Goal: Task Accomplishment & Management: Use online tool/utility

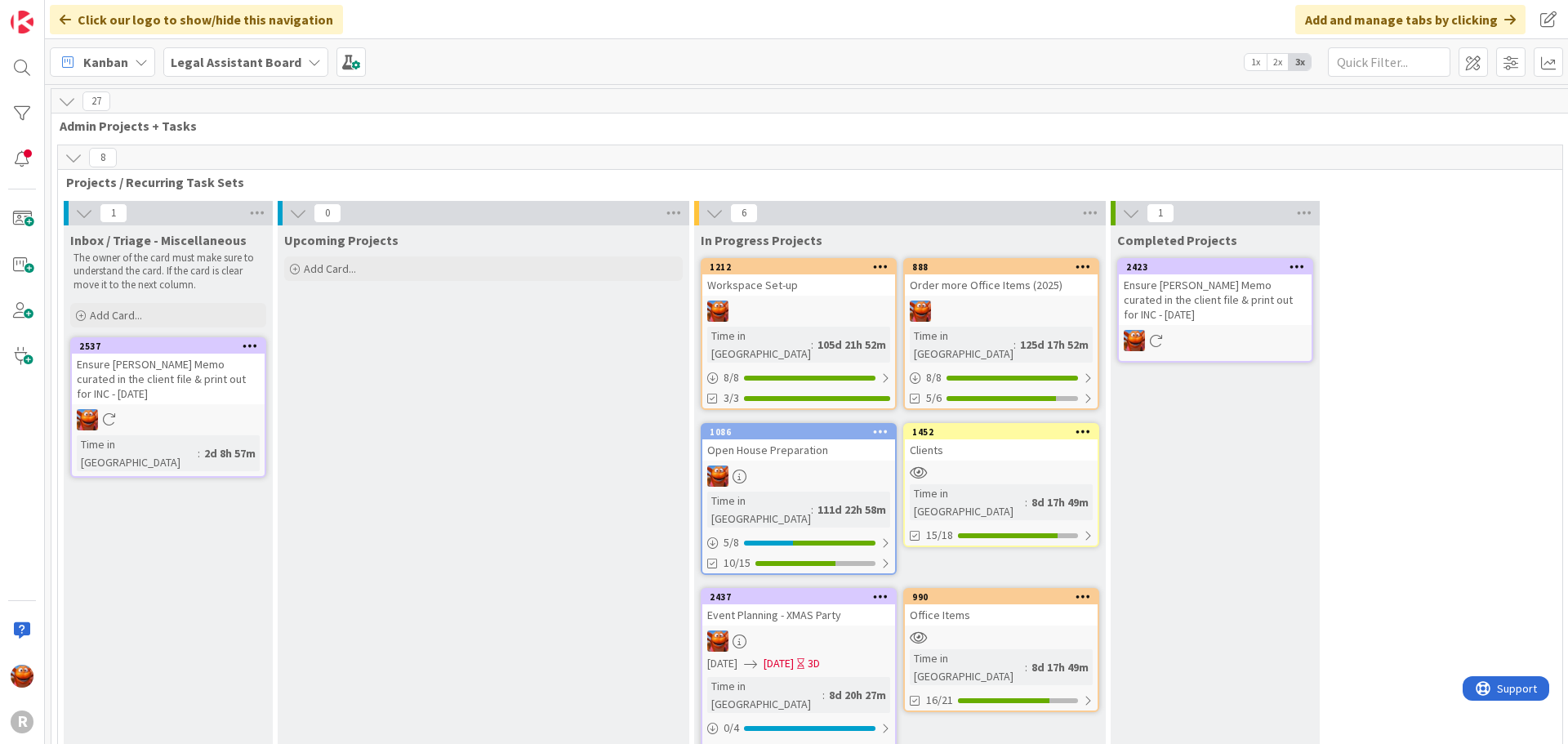
scroll to position [82, 0]
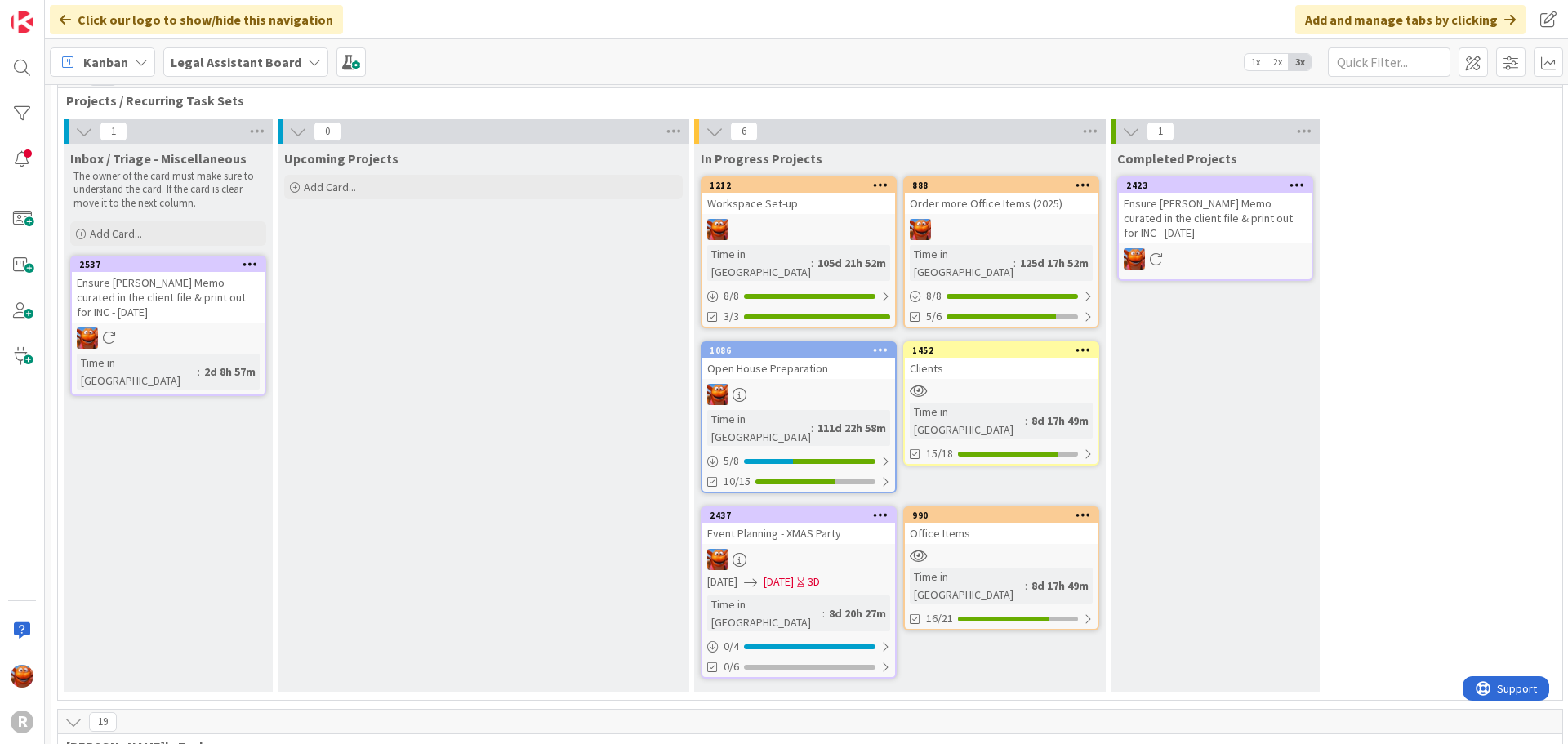
click at [235, 72] on div "Legal Assistant Board" at bounding box center [246, 62] width 165 height 29
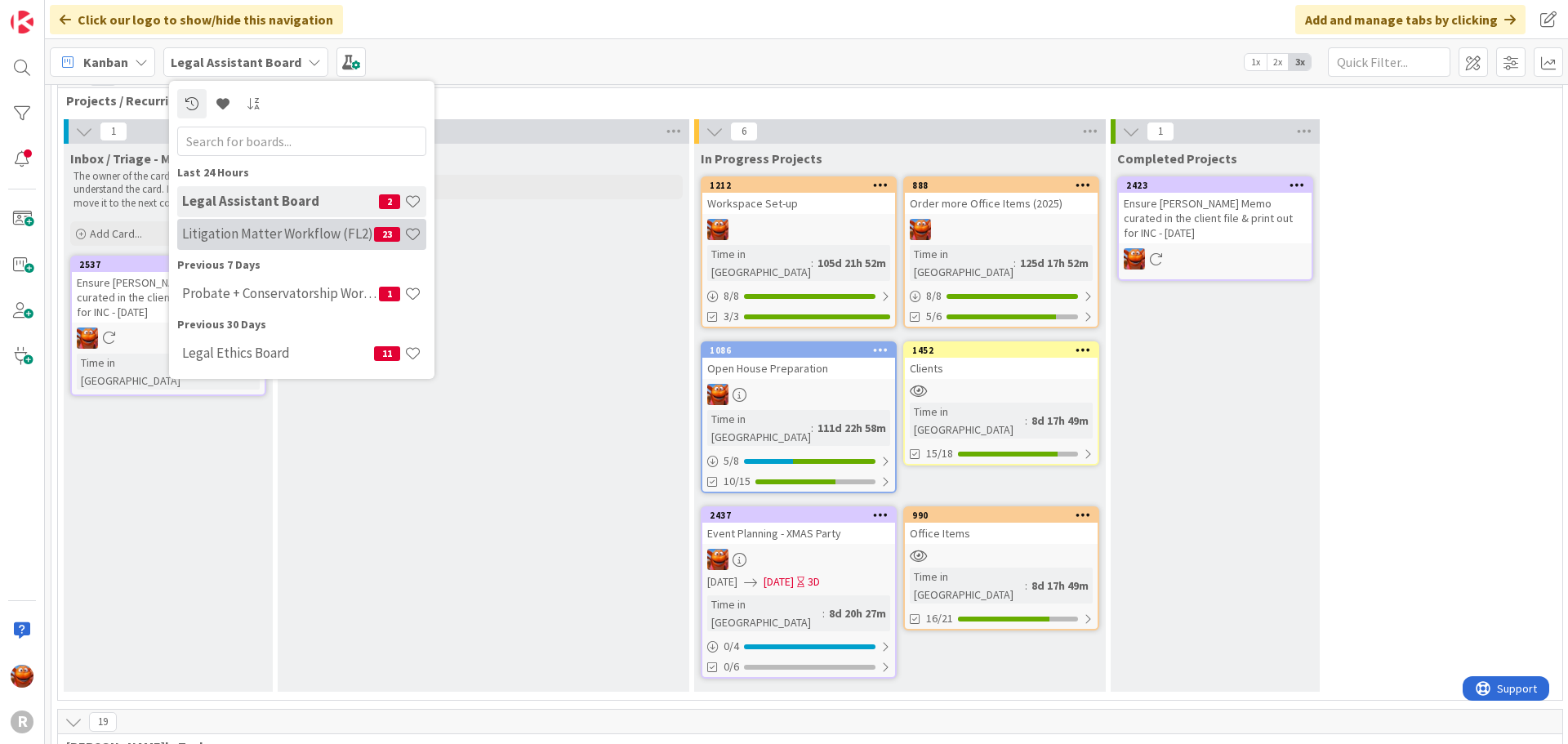
click at [236, 231] on h4 "Litigation Matter Workflow (FL2)" at bounding box center [278, 234] width 192 height 16
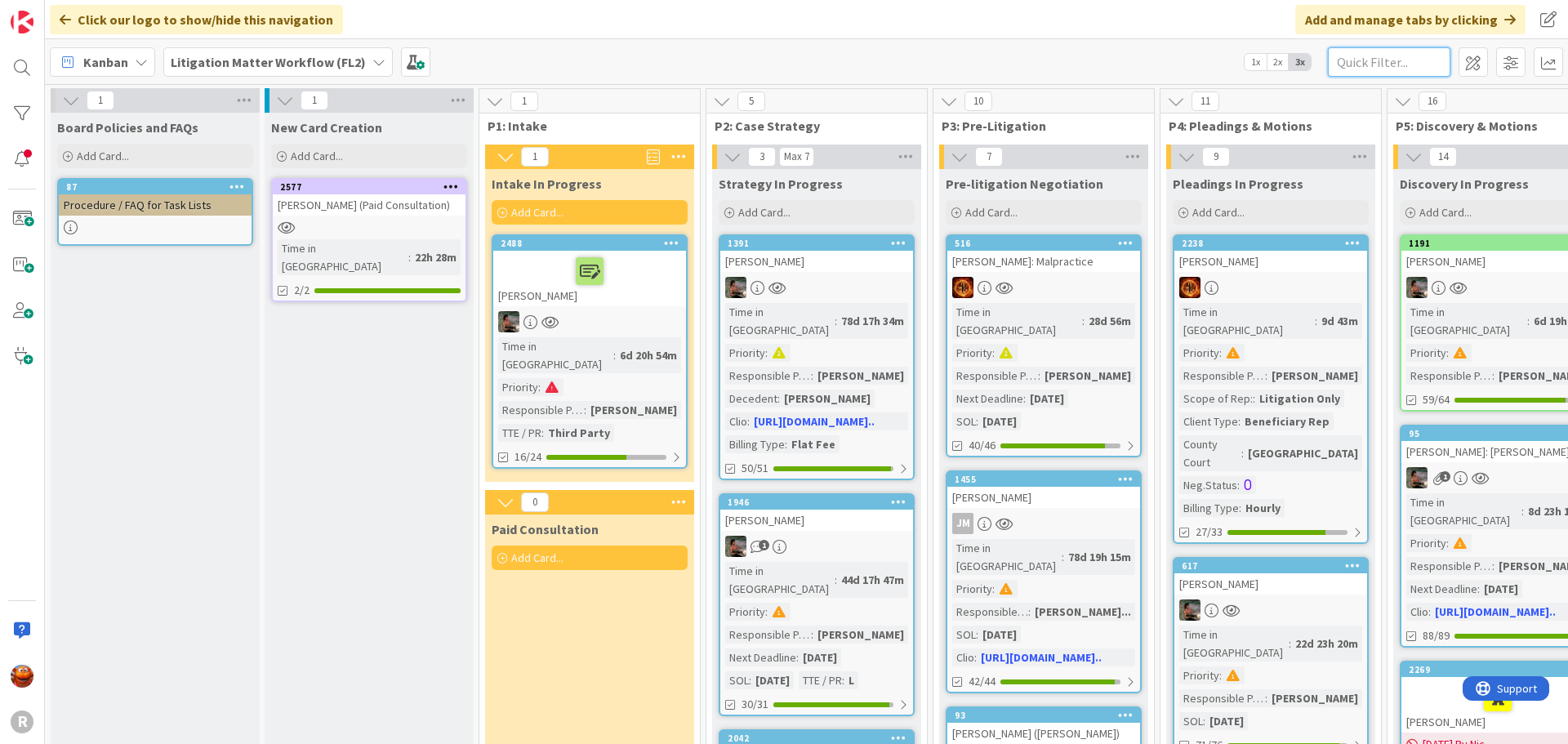
click at [1364, 67] on input "text" at bounding box center [1390, 62] width 123 height 29
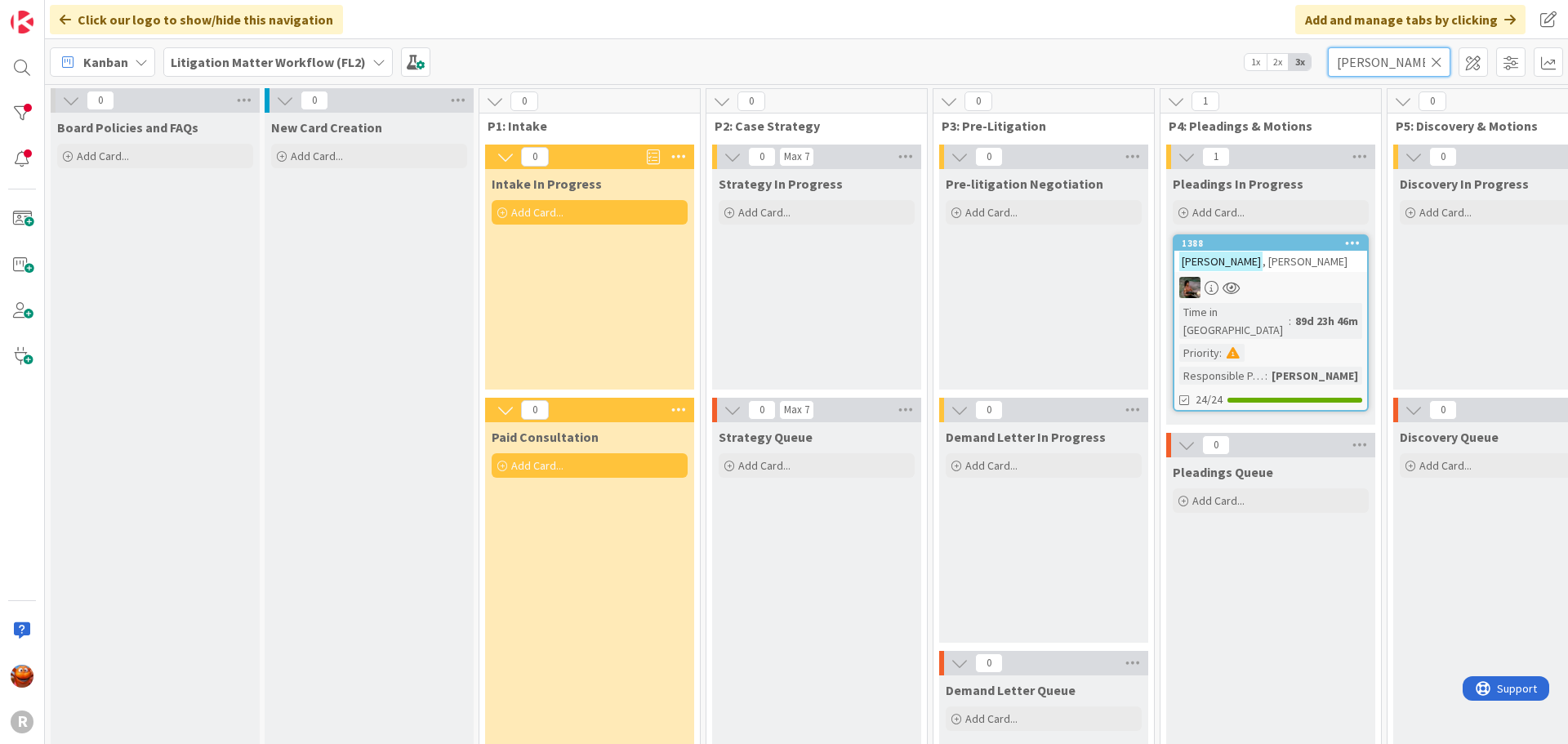
type input "lindsay"
click at [1335, 264] on div "LINDSAY , Kathy" at bounding box center [1271, 262] width 193 height 21
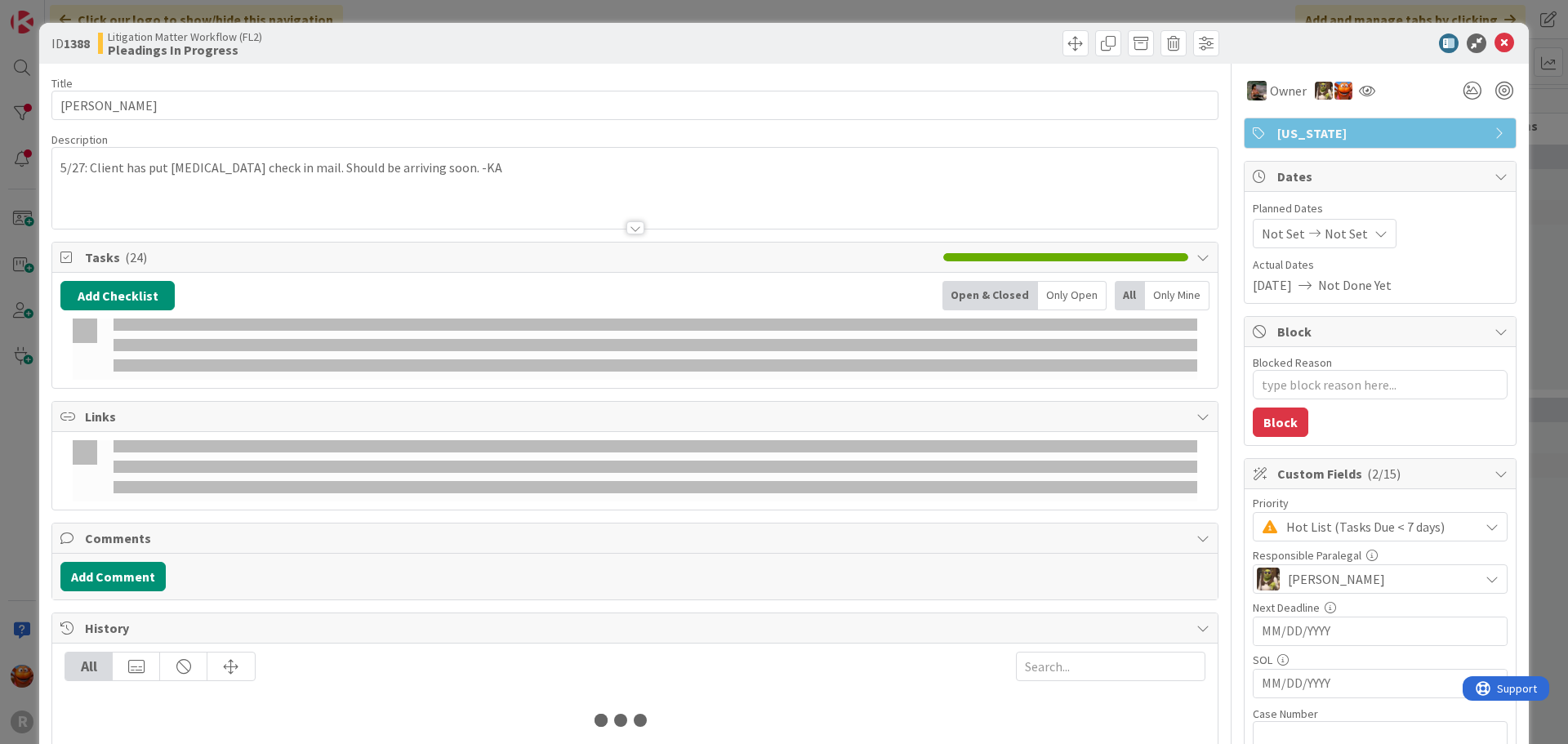
type textarea "x"
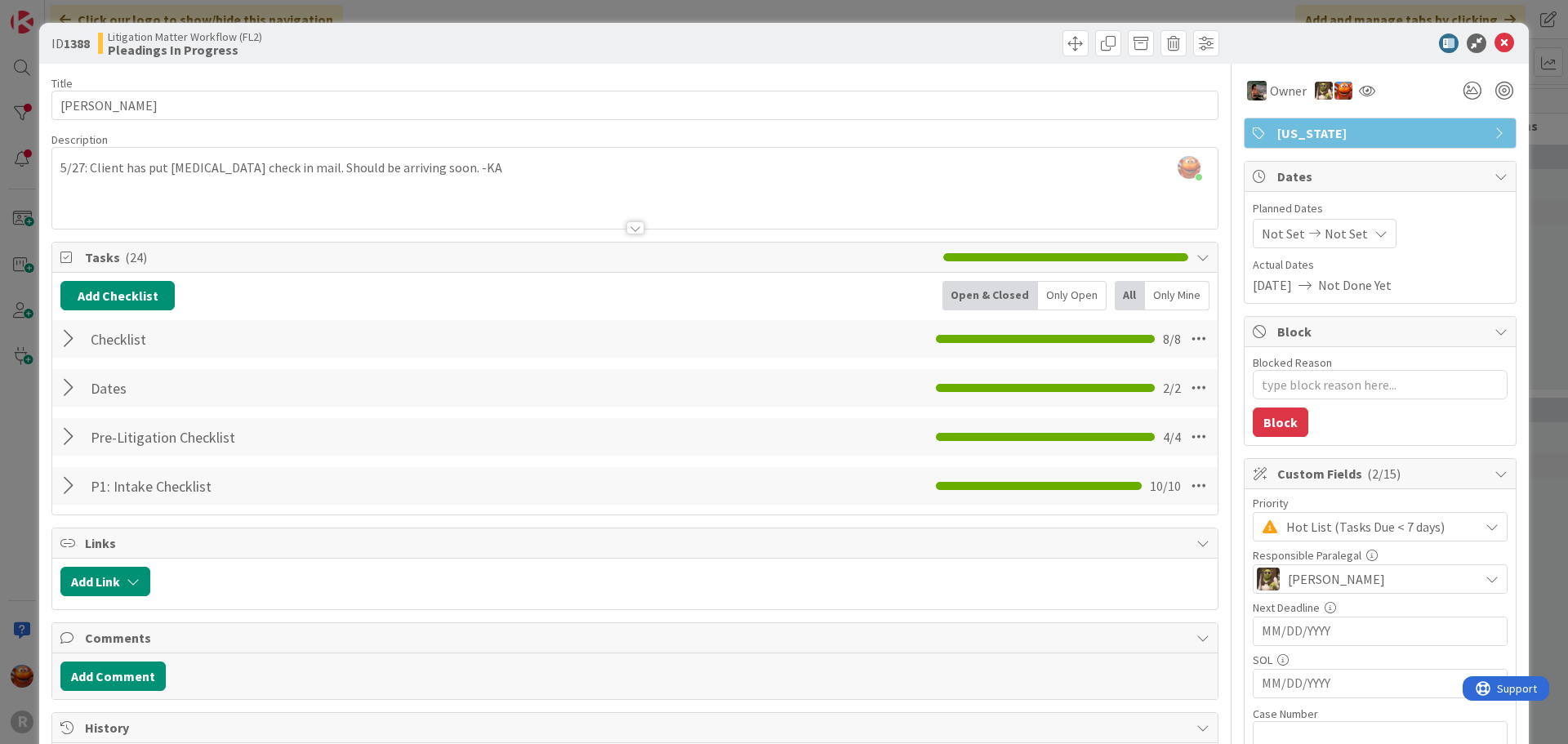
click at [74, 344] on div at bounding box center [71, 339] width 21 height 29
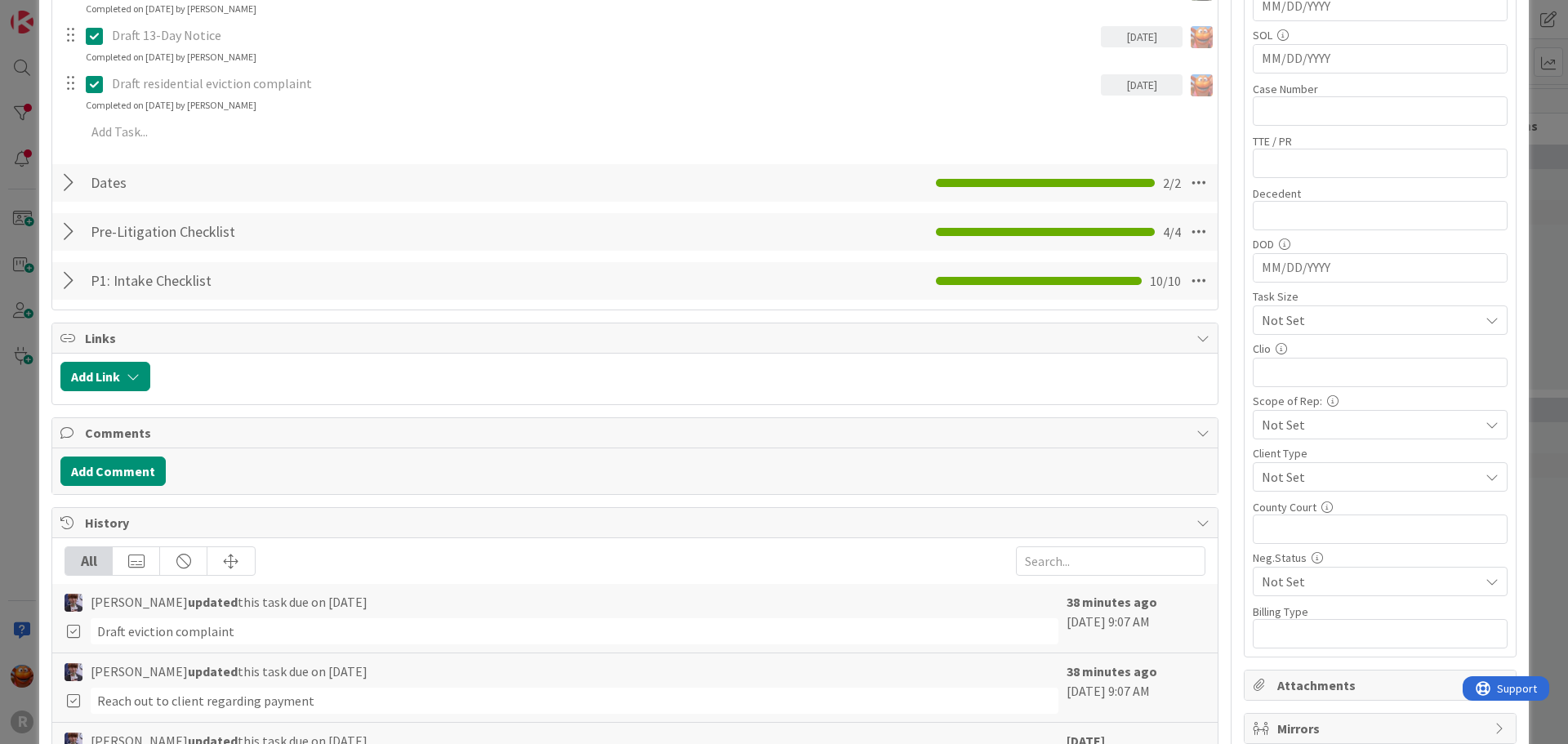
scroll to position [409, 0]
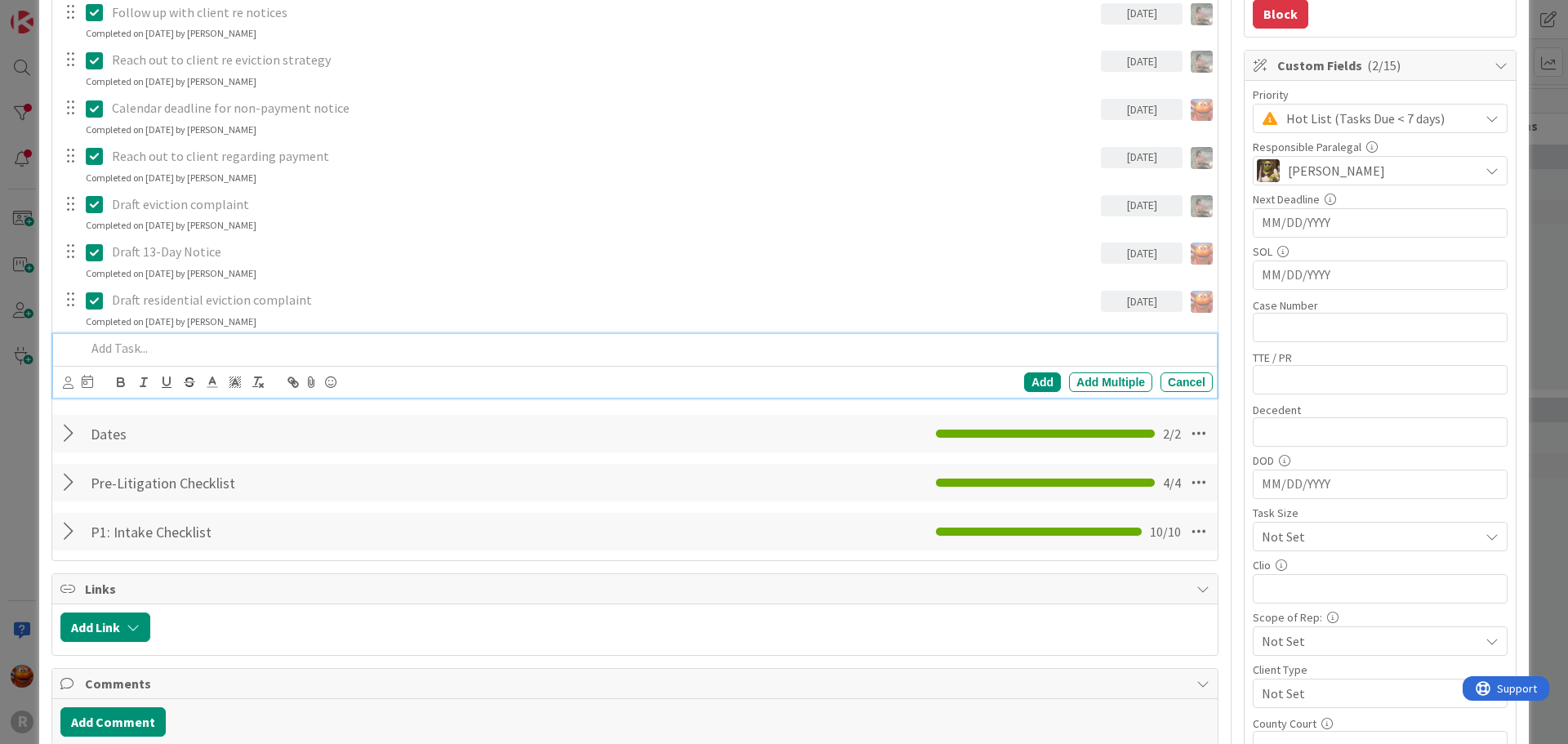
click at [160, 352] on p at bounding box center [646, 348] width 1121 height 19
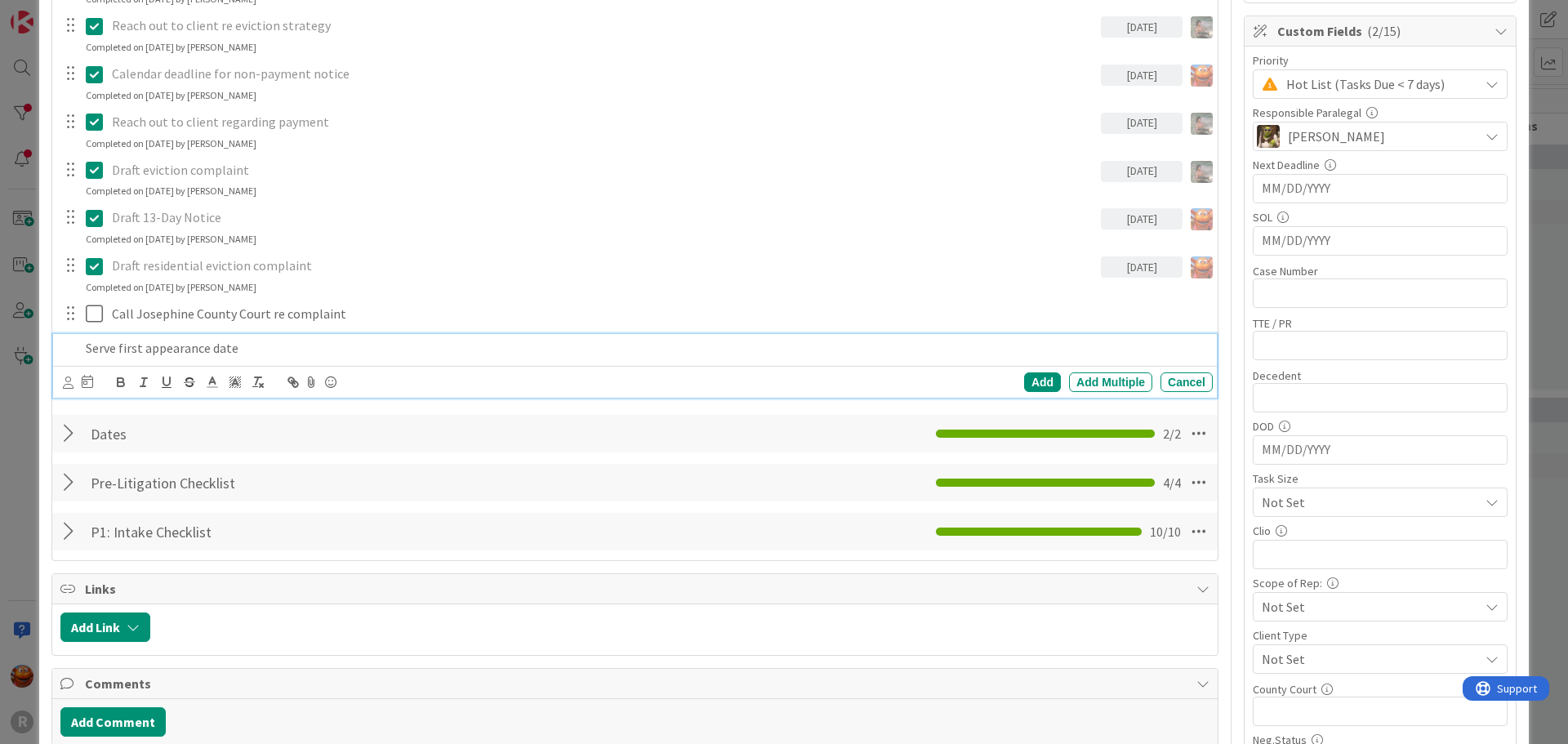
scroll to position [477, 0]
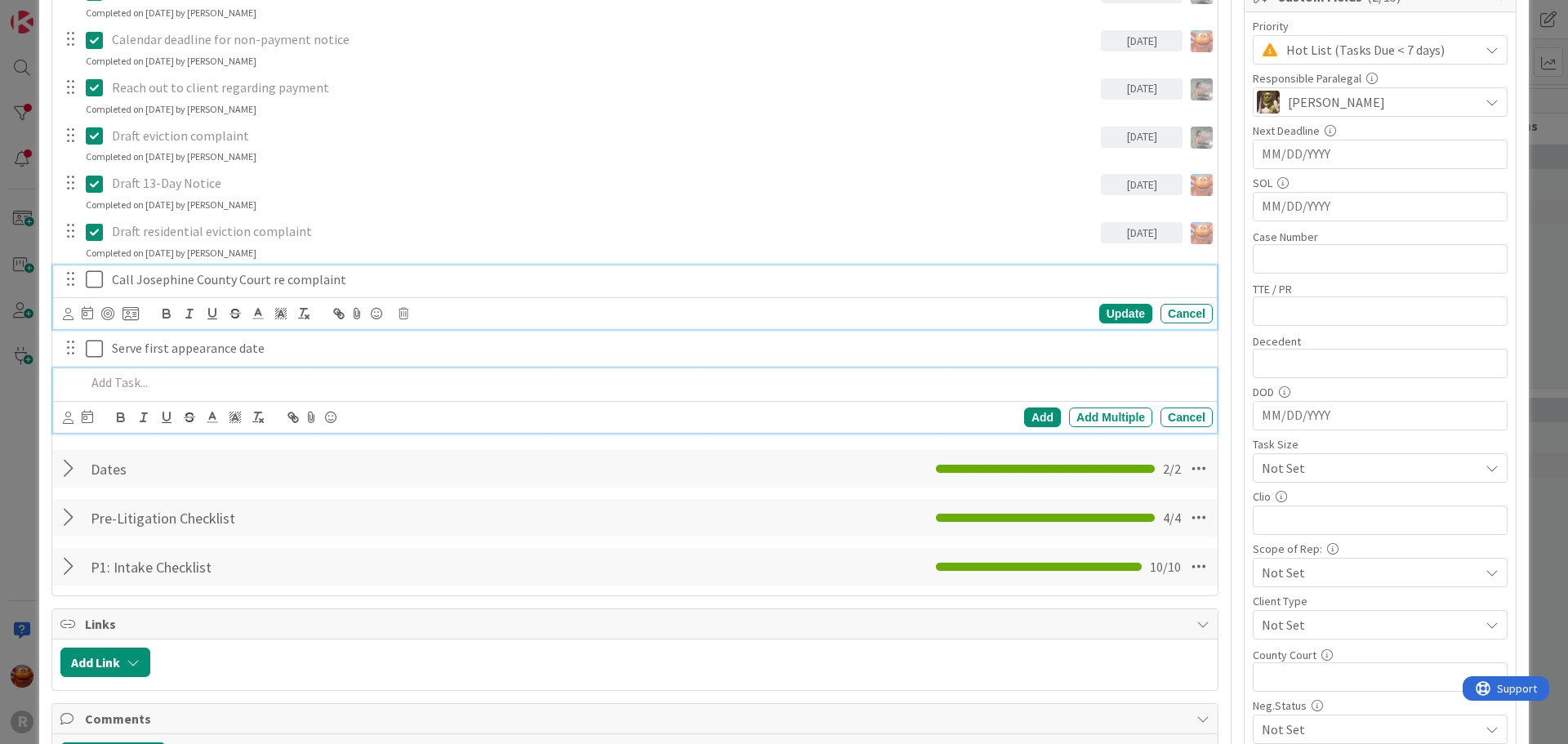
click at [193, 280] on div "Call Josephine County Court re complaint Update Cancel" at bounding box center [635, 298] width 1164 height 65
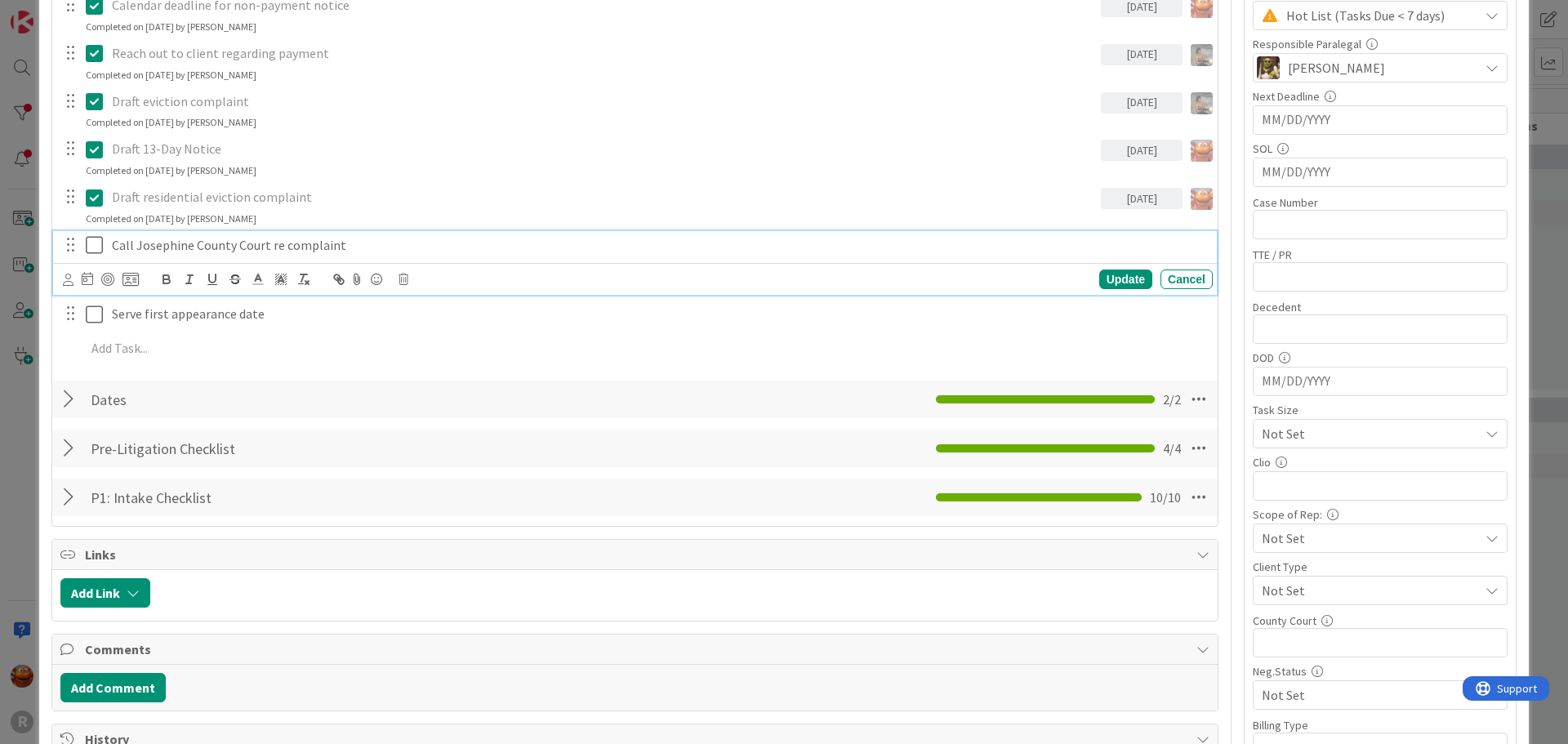
click at [64, 280] on icon at bounding box center [68, 280] width 11 height 12
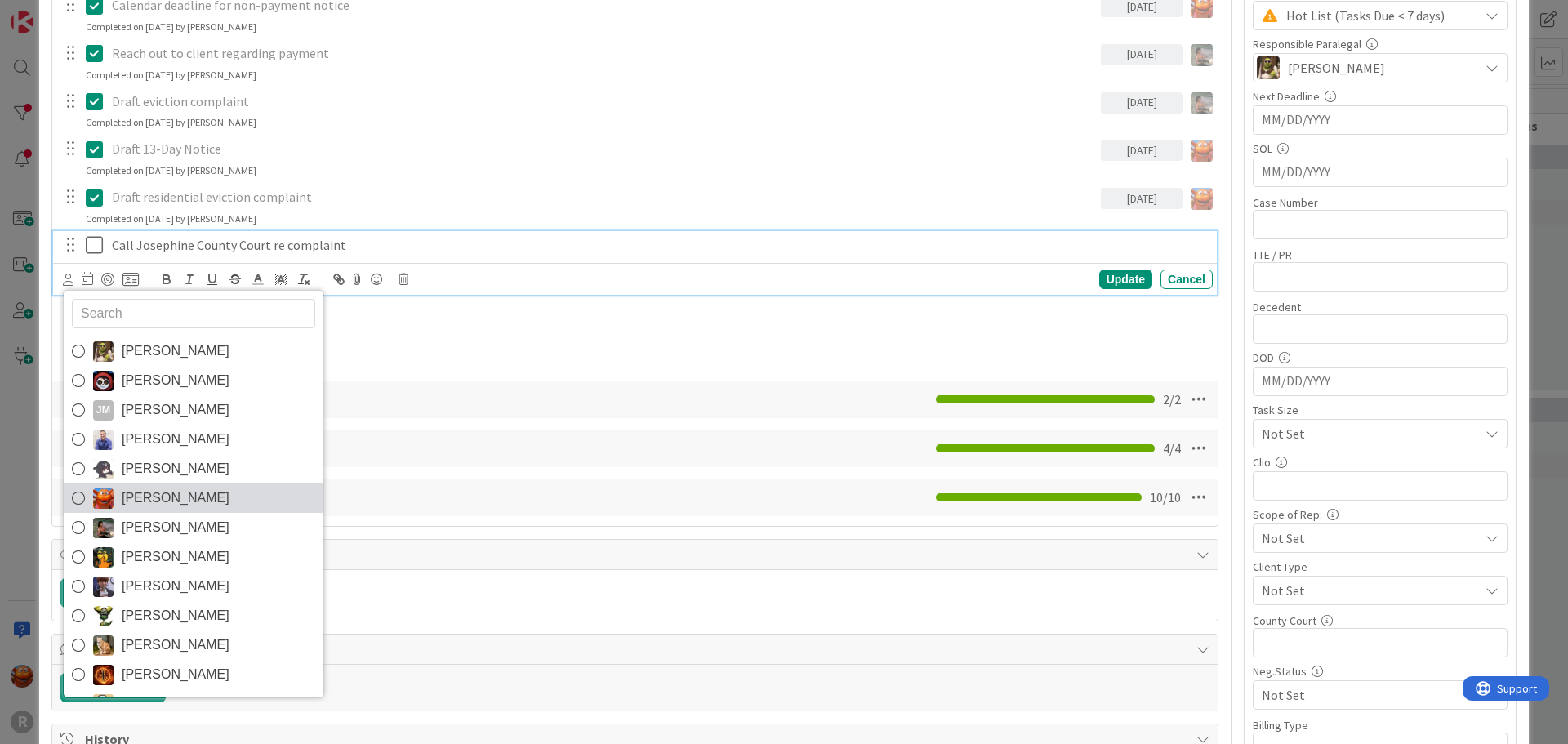
click at [147, 495] on span "Kiara Adams" at bounding box center [176, 498] width 108 height 25
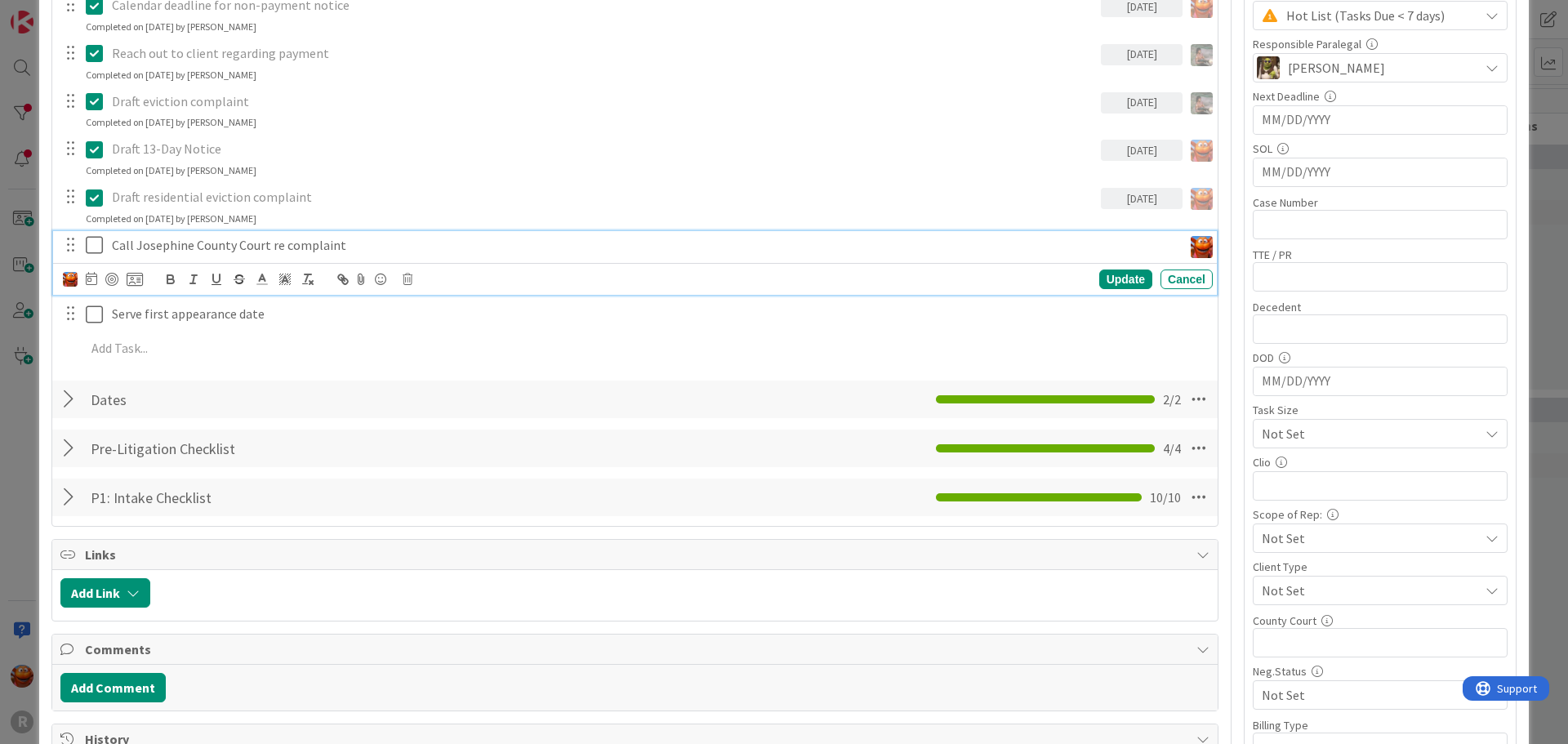
type textarea "x"
click at [87, 276] on icon at bounding box center [92, 279] width 11 height 13
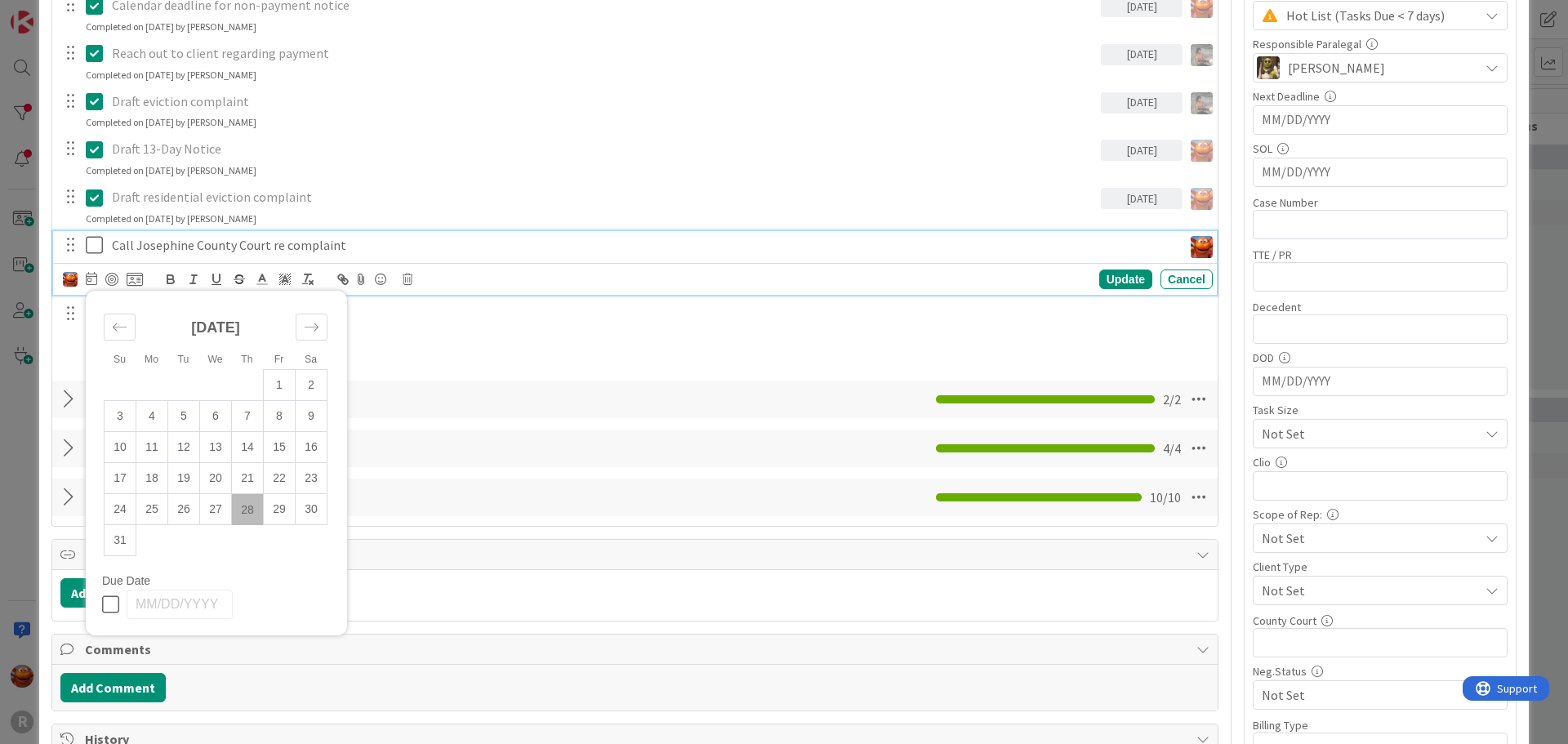
click at [245, 504] on td "28" at bounding box center [248, 509] width 32 height 31
type input "[DATE]"
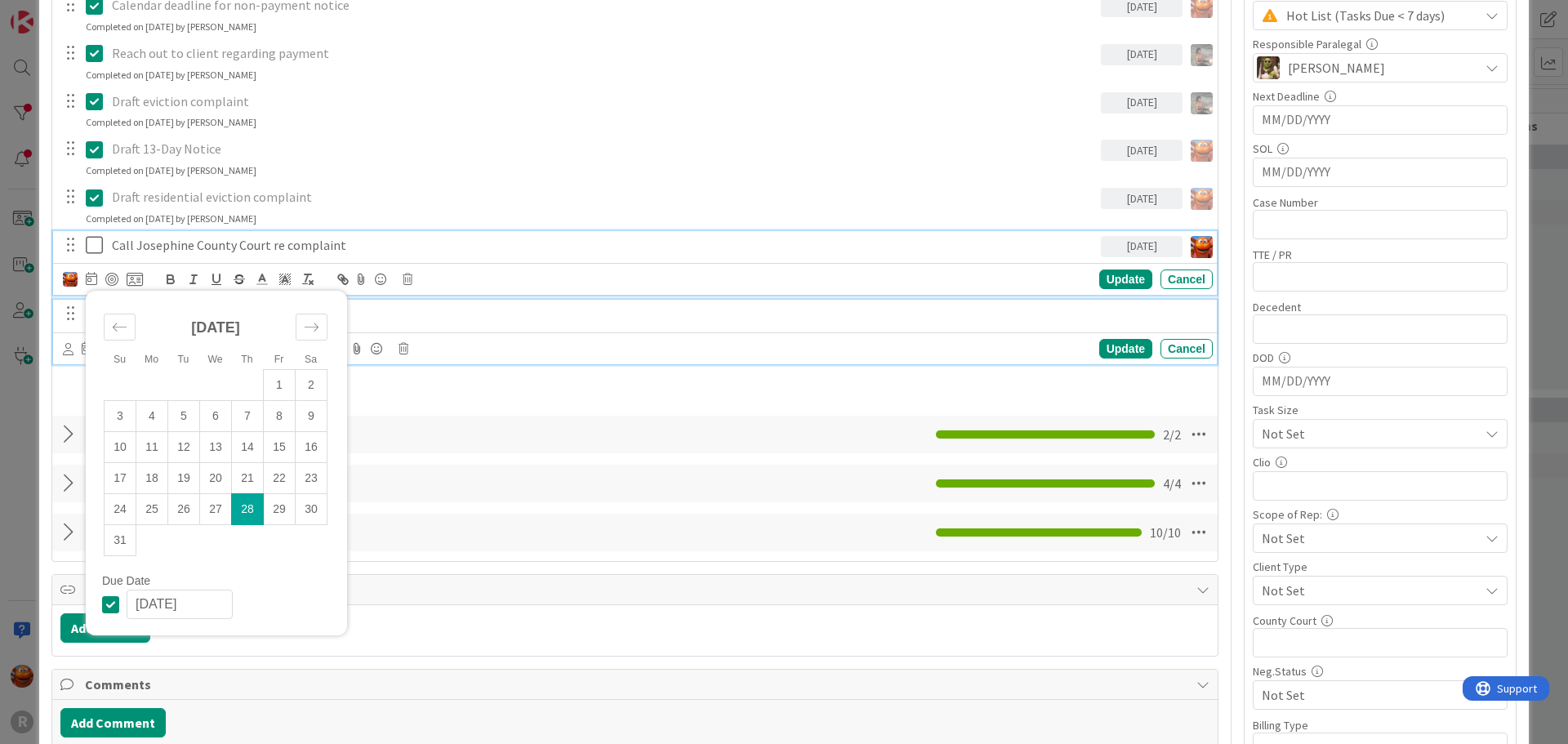
click at [433, 320] on p "Serve first appearance date" at bounding box center [659, 314] width 1095 height 19
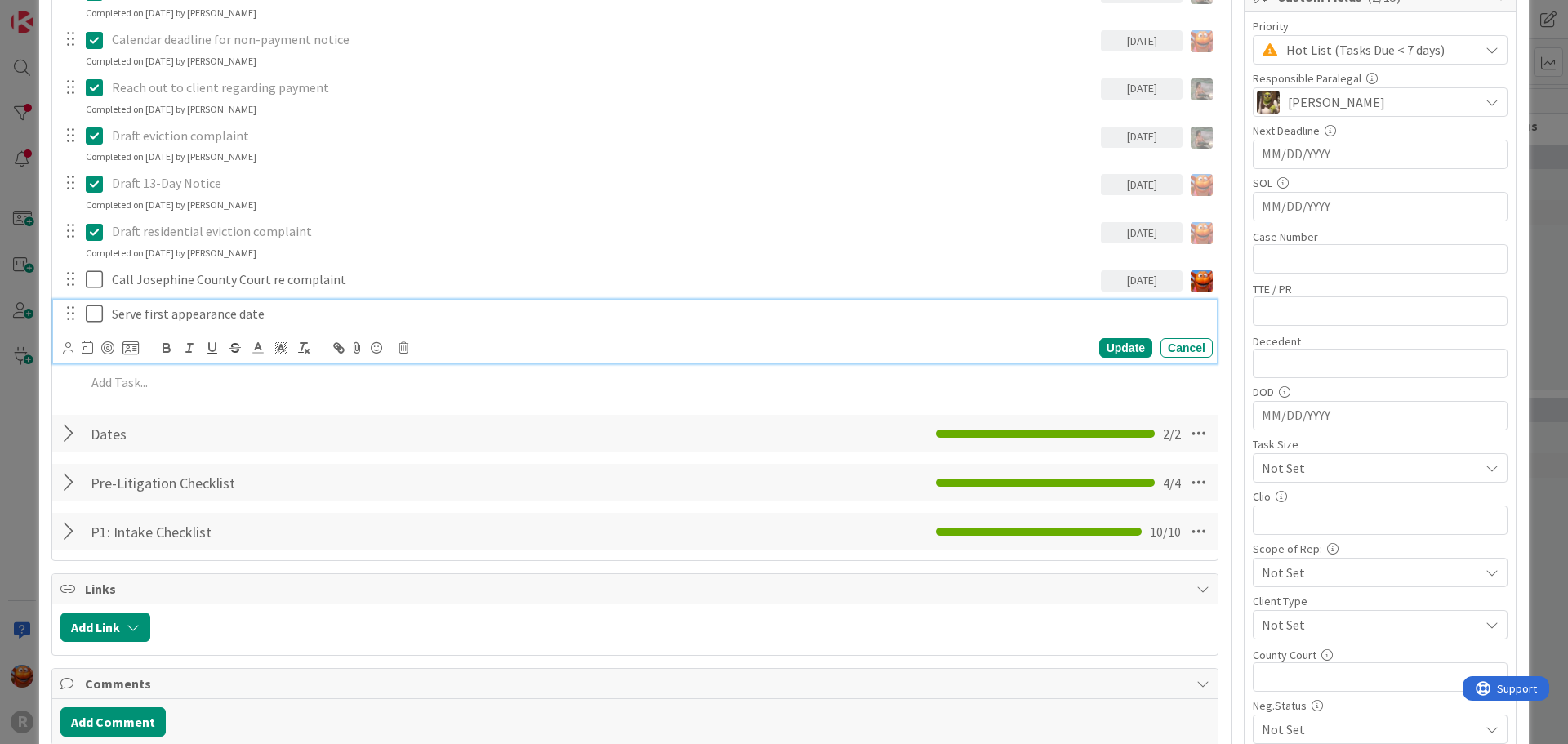
click at [61, 352] on div "Update Cancel" at bounding box center [635, 347] width 1164 height 32
click at [64, 352] on icon at bounding box center [68, 348] width 11 height 12
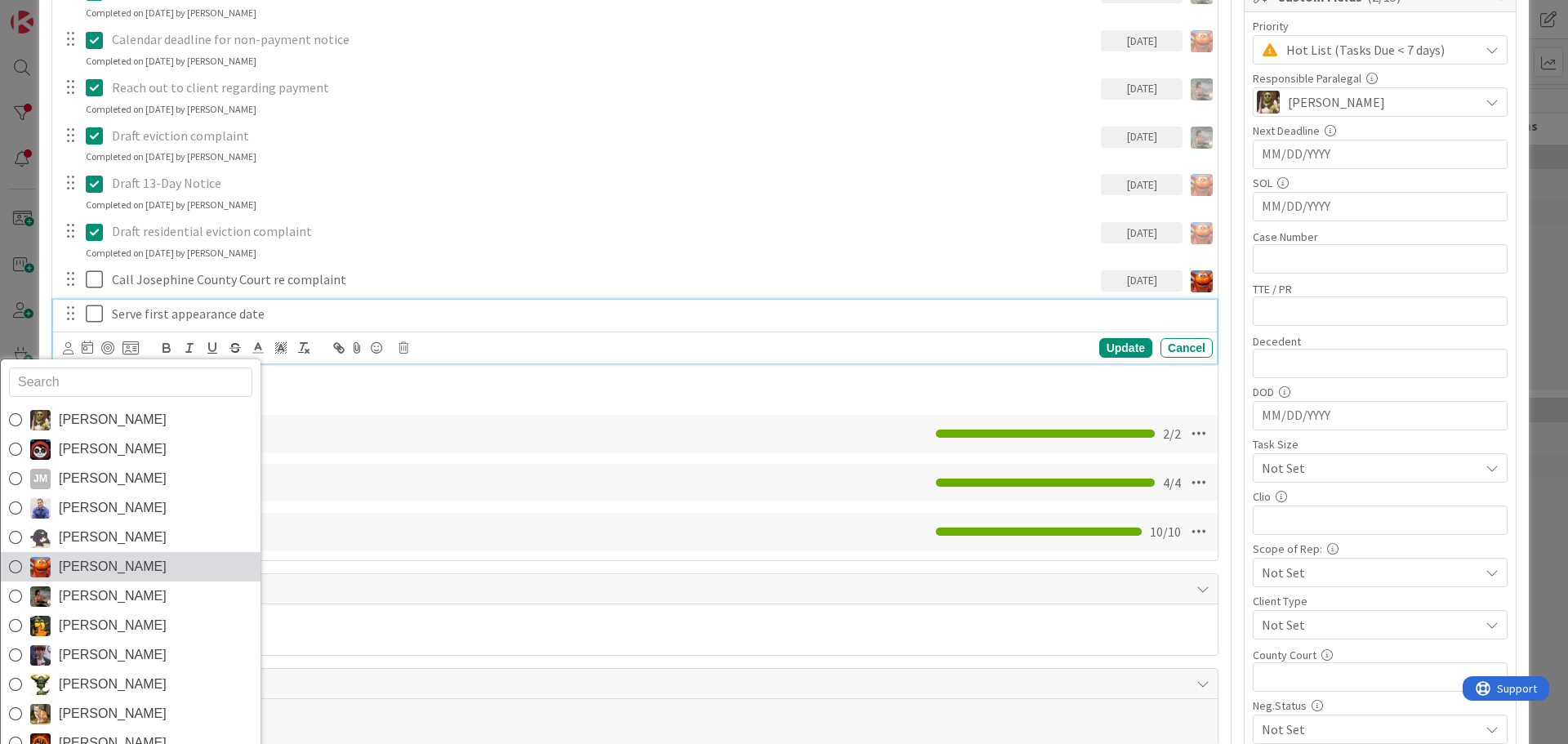
click at [92, 558] on span "Kiara Adams" at bounding box center [113, 567] width 108 height 25
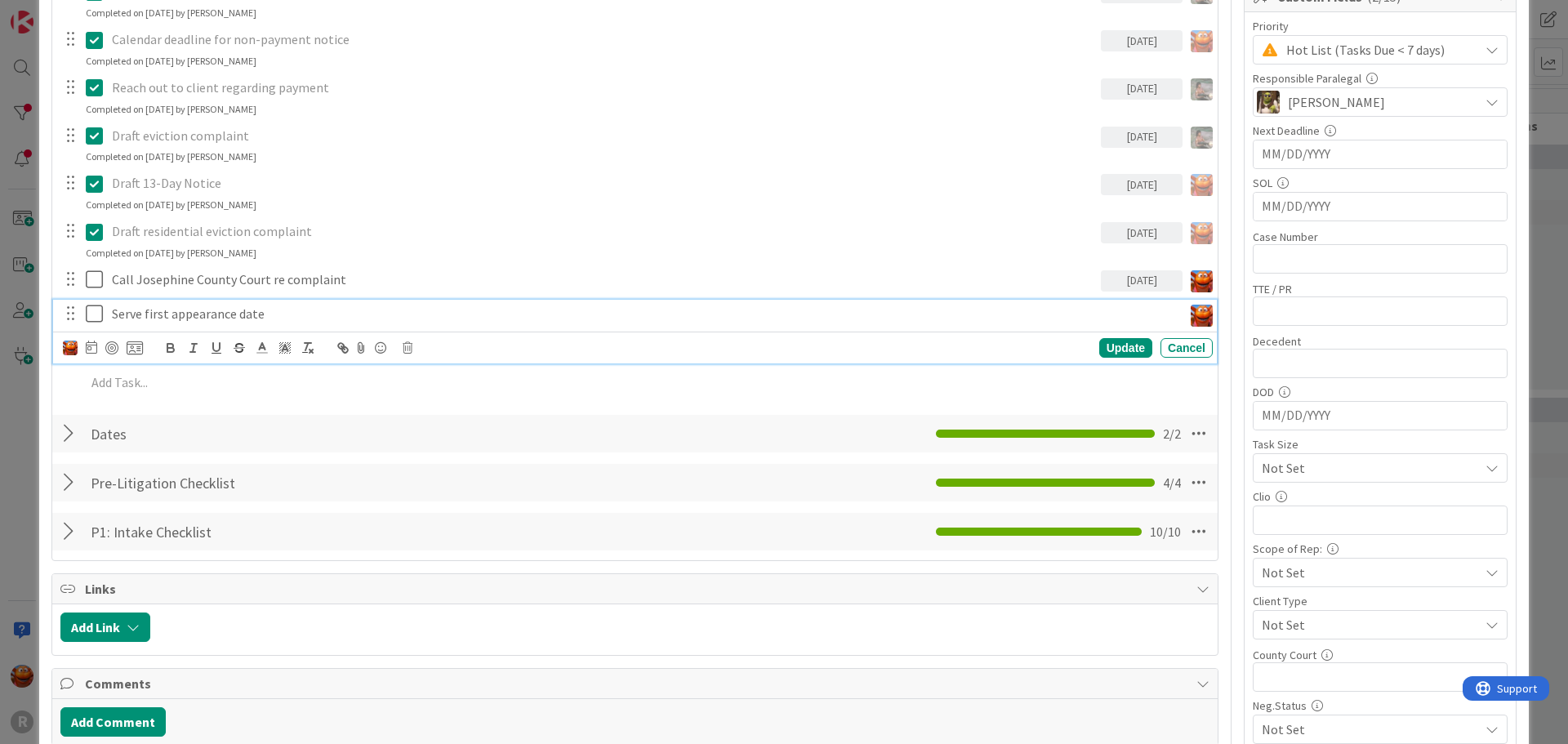
type textarea "x"
click at [89, 345] on icon at bounding box center [92, 347] width 11 height 13
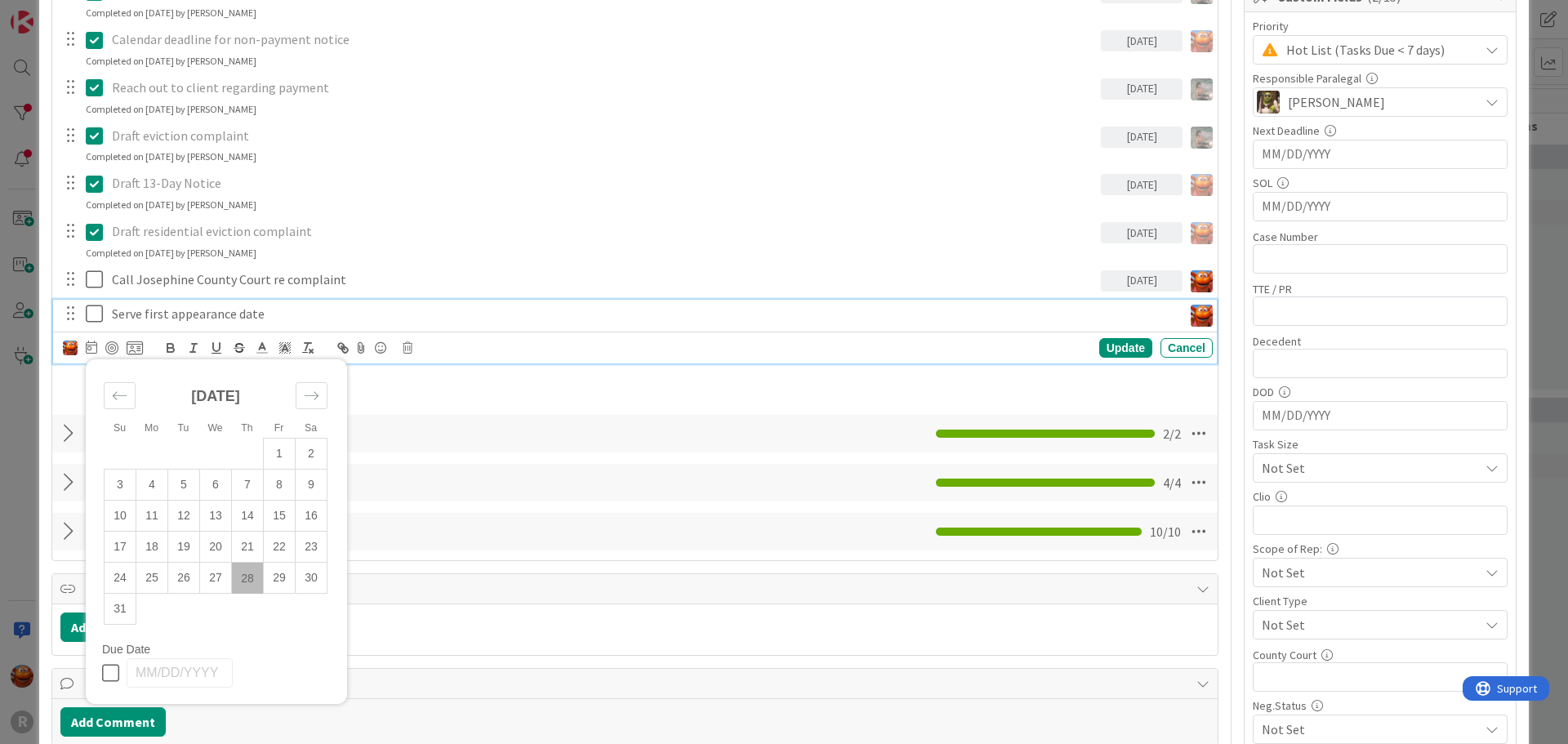
click at [253, 571] on td "28" at bounding box center [248, 578] width 32 height 31
type input "[DATE]"
type textarea "x"
click at [587, 663] on div "Title 14 / 128 LINDSAY, Kathy Description Kiara Adams just joined 5/27: Client …" at bounding box center [635, 424] width 1167 height 1674
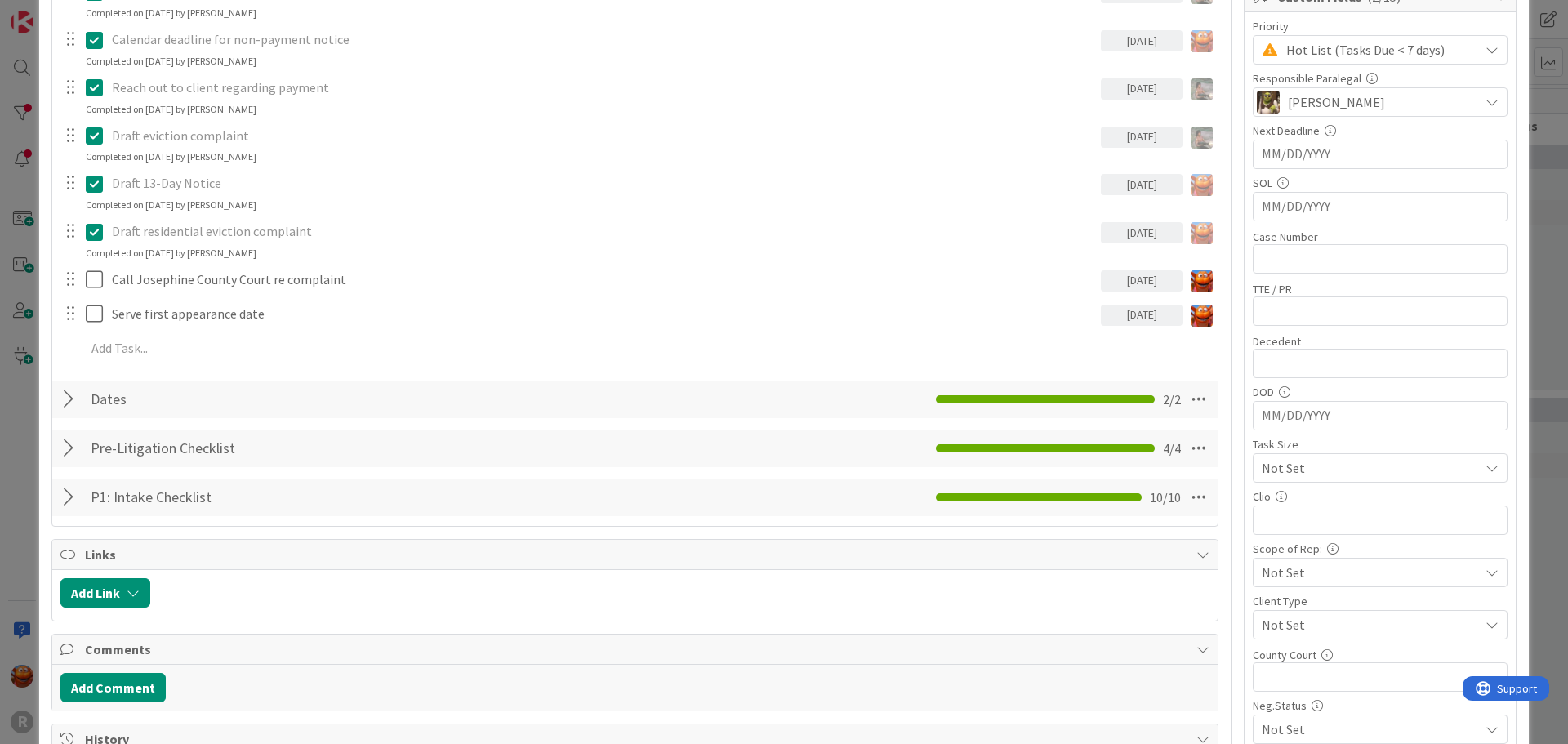
click at [20, 175] on div "ID 1388 Litigation Matter Workflow (FL2) Pleadings In Progress Title 14 / 128 L…" at bounding box center [784, 372] width 1568 height 744
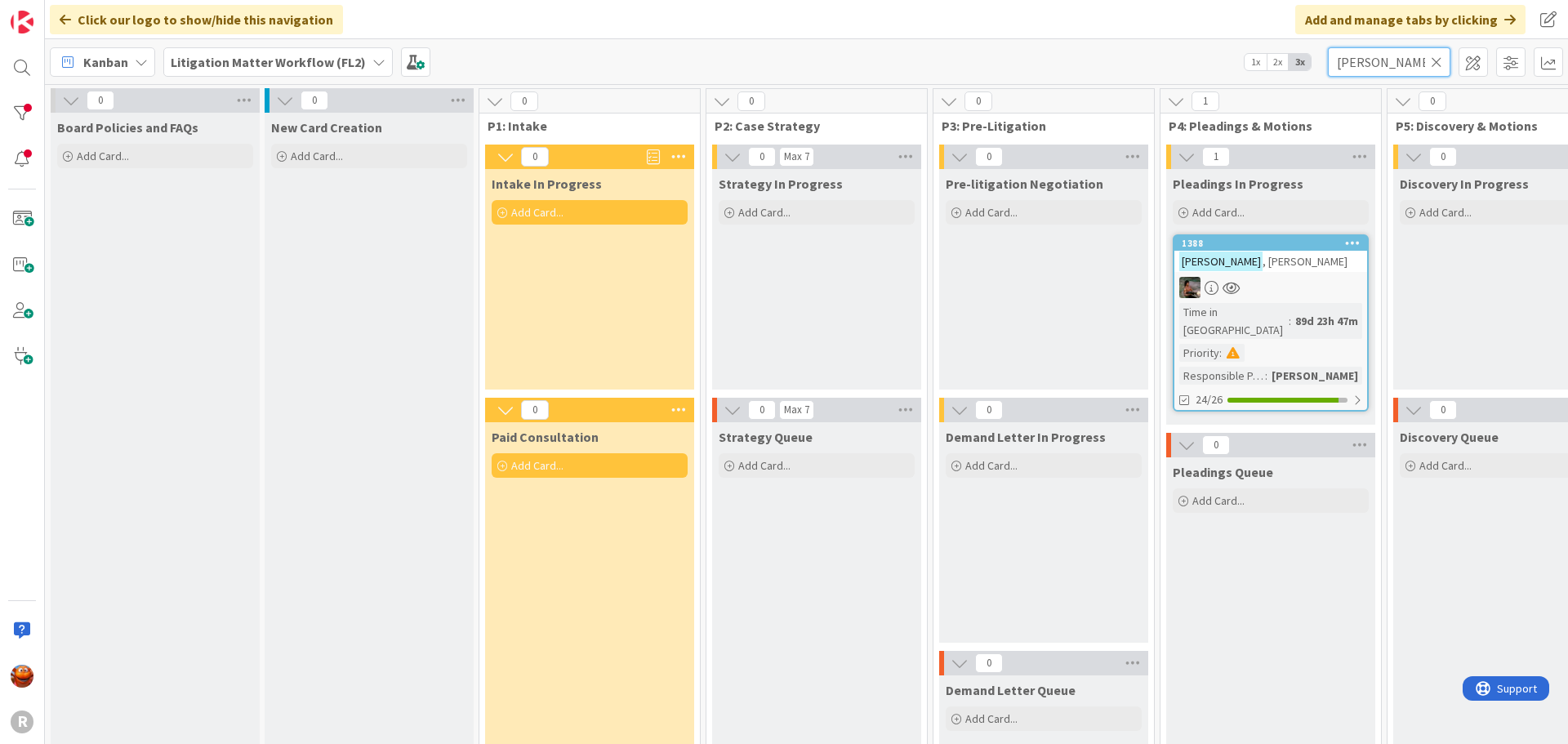
click at [1388, 68] on input "lindsay" at bounding box center [1390, 62] width 123 height 29
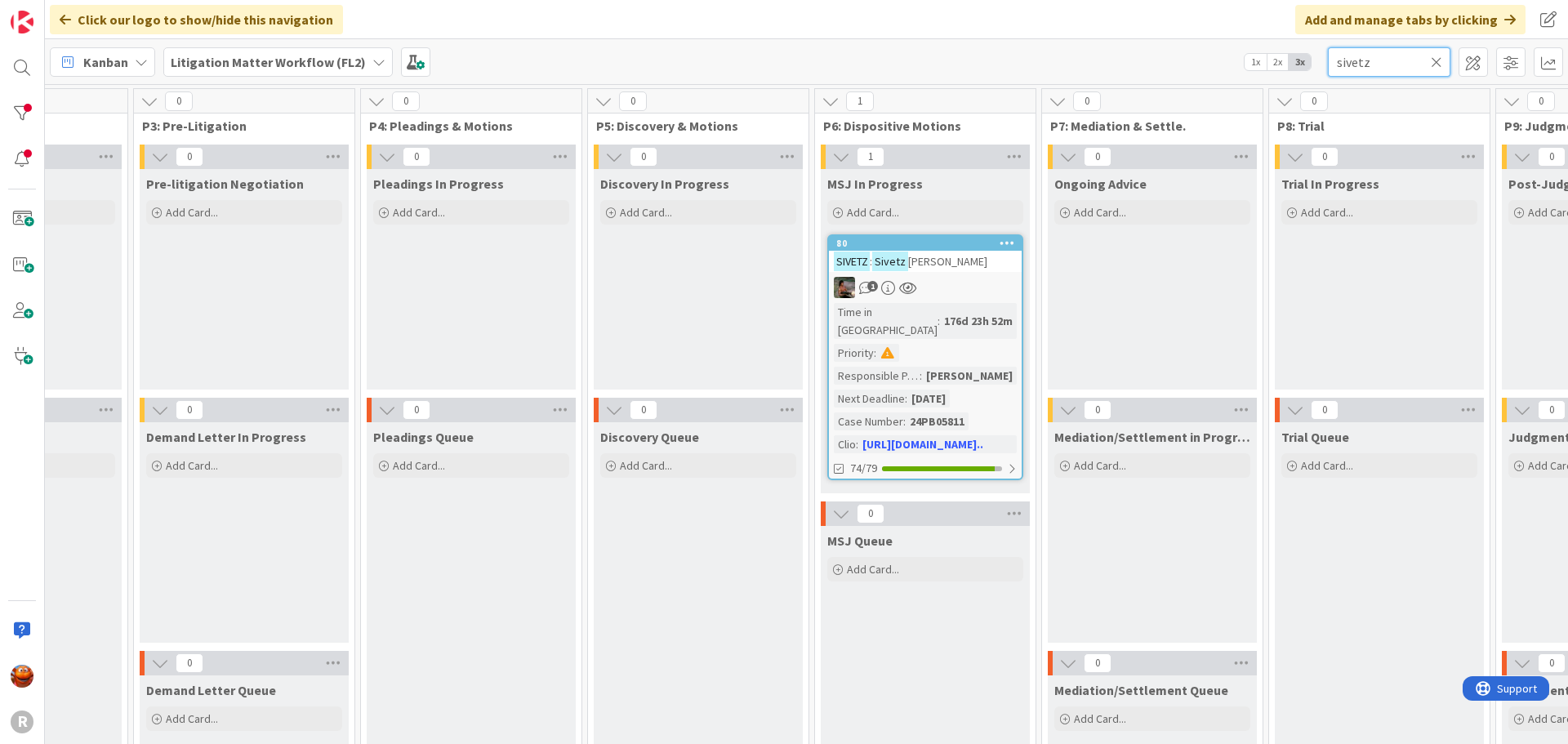
scroll to position [0, 974]
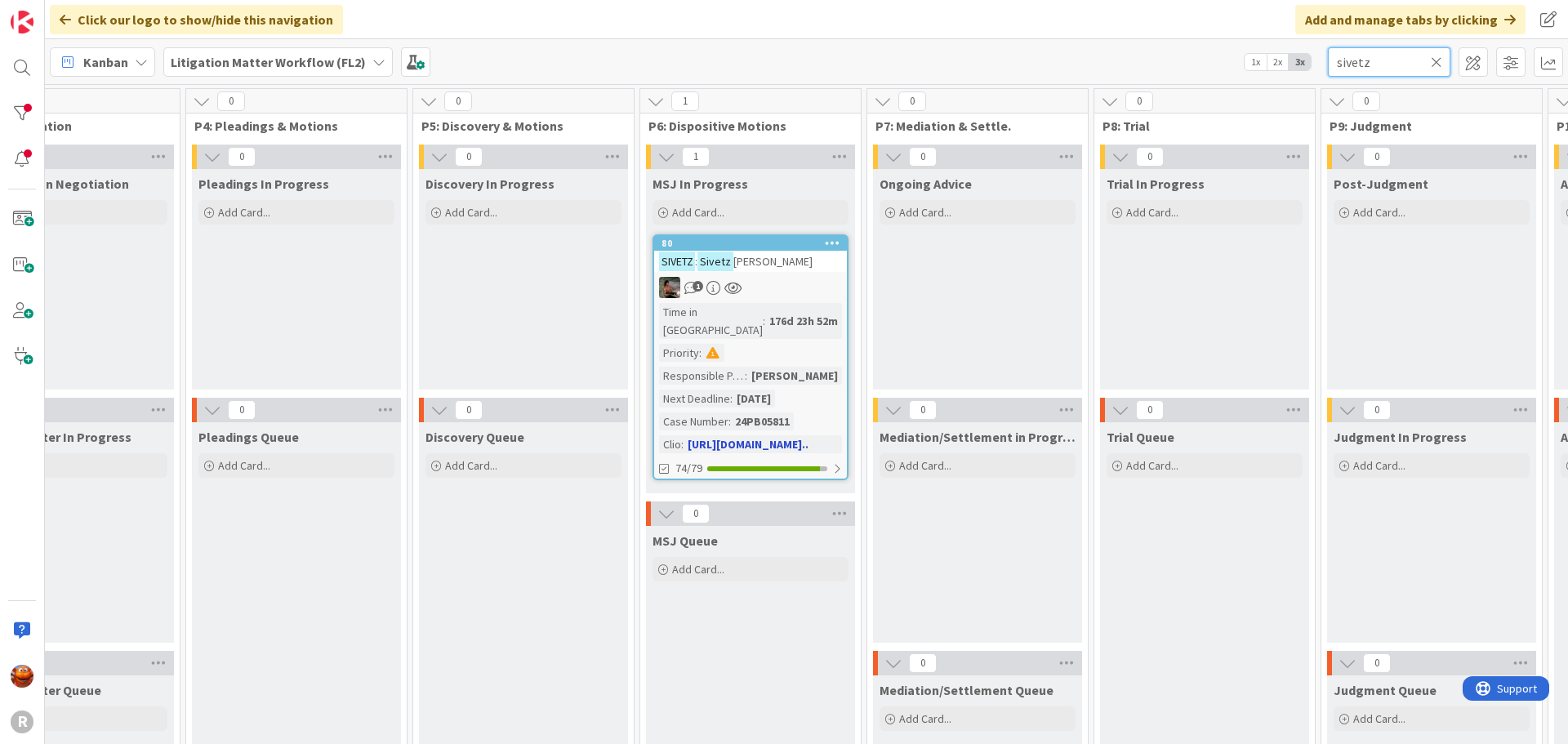
type input "sivetz"
click at [804, 291] on div "1" at bounding box center [750, 288] width 193 height 21
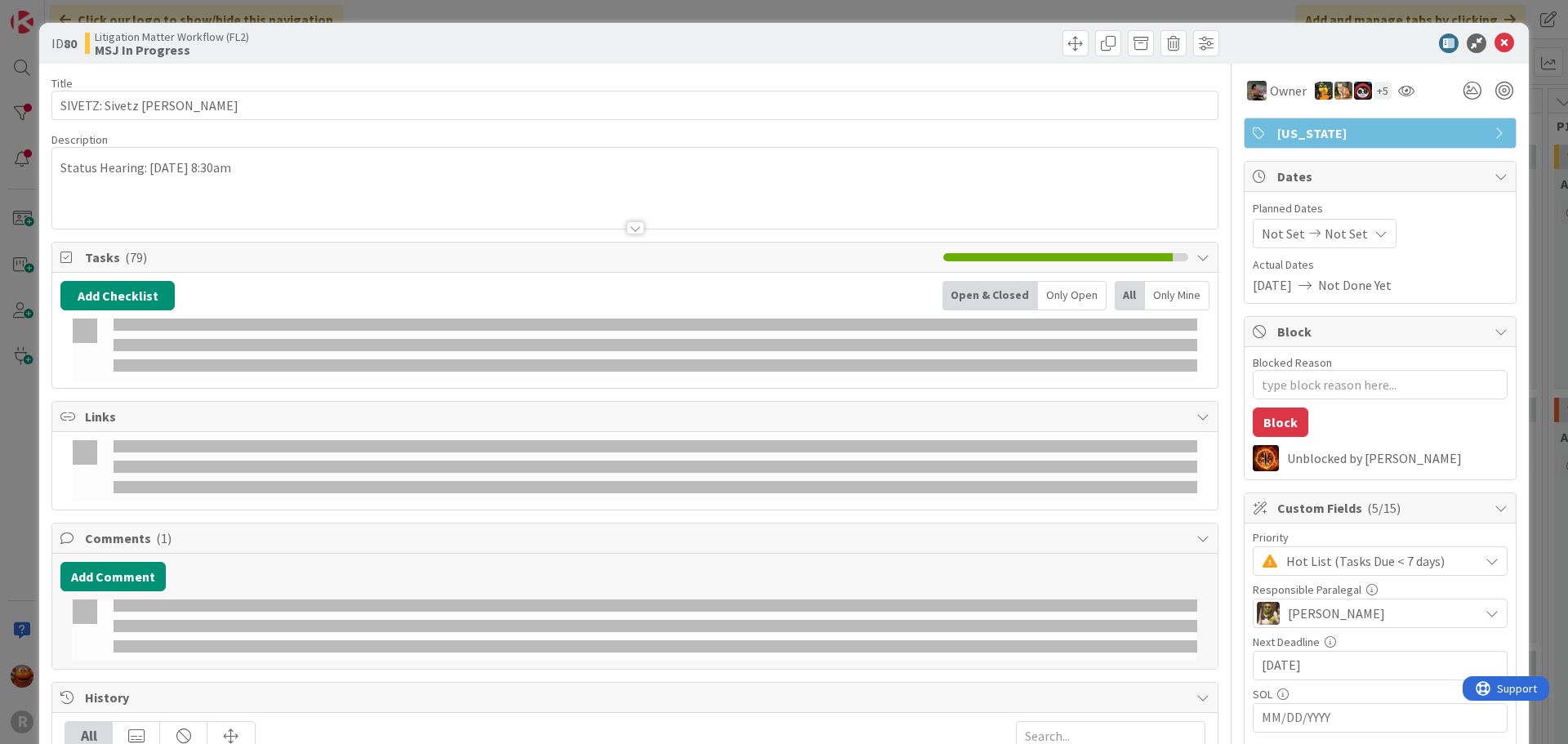
type textarea "x"
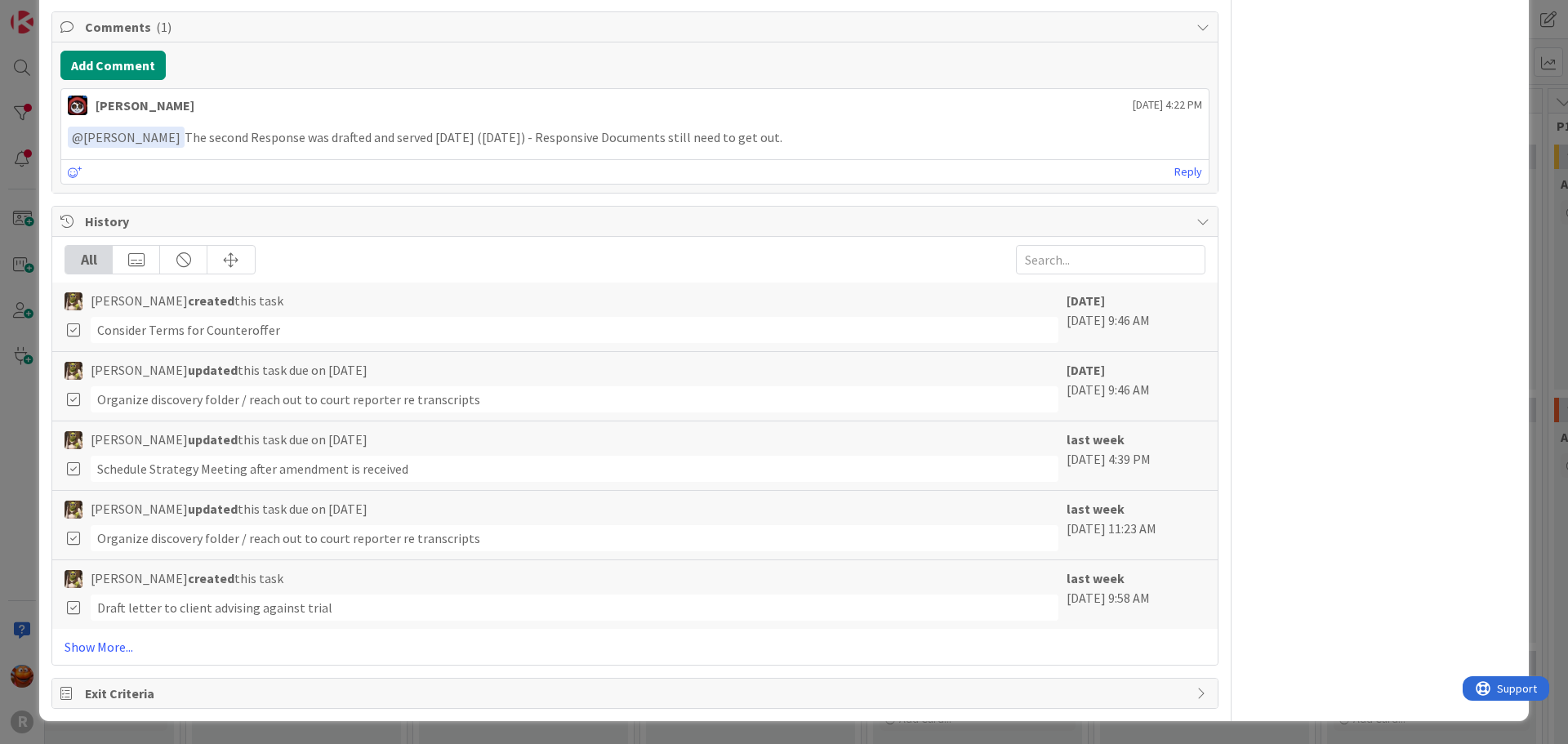
scroll to position [3935, 0]
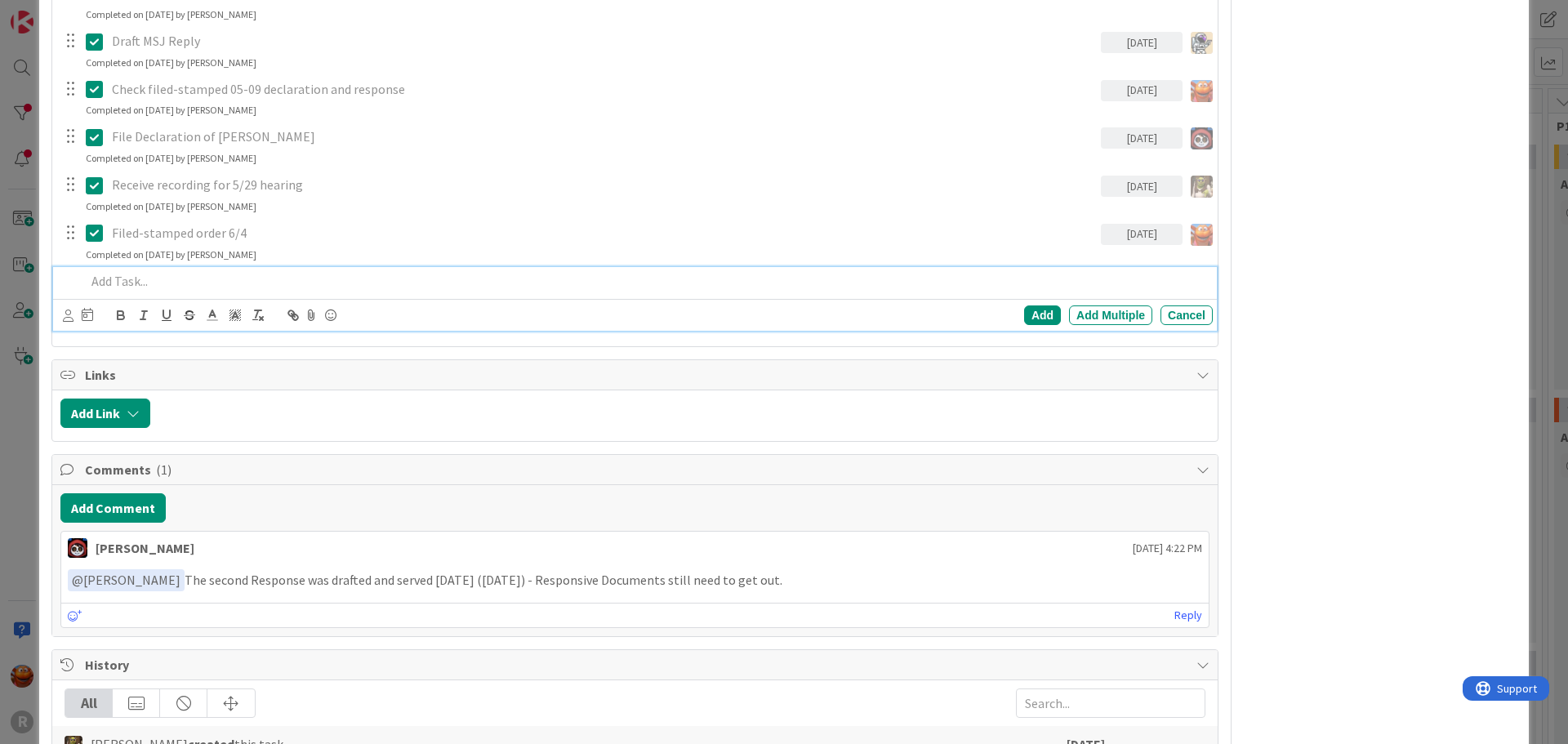
click at [140, 274] on p at bounding box center [646, 281] width 1121 height 19
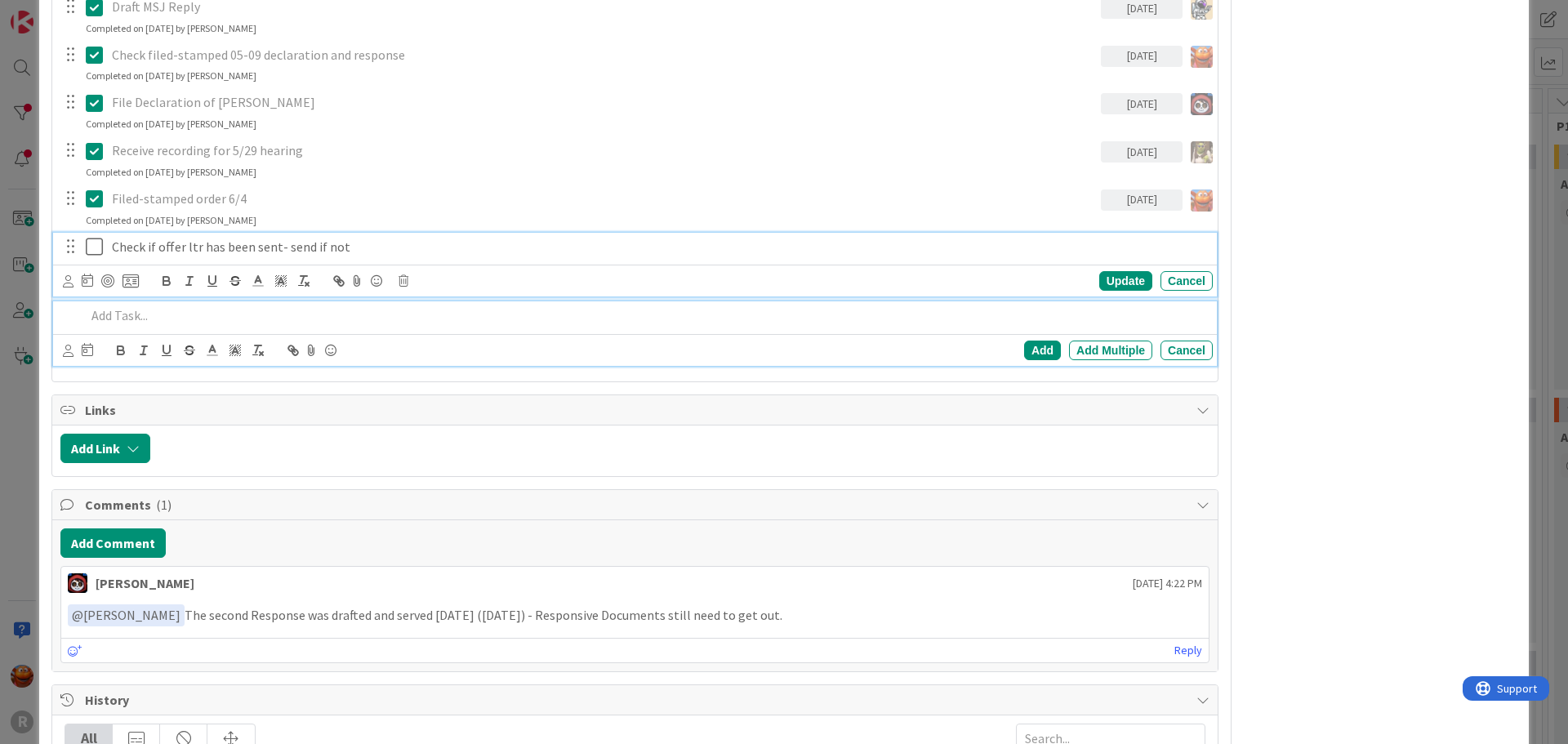
click at [156, 258] on div "Check if offer ltr has been sent- send if not Update Cancel" at bounding box center [635, 265] width 1164 height 65
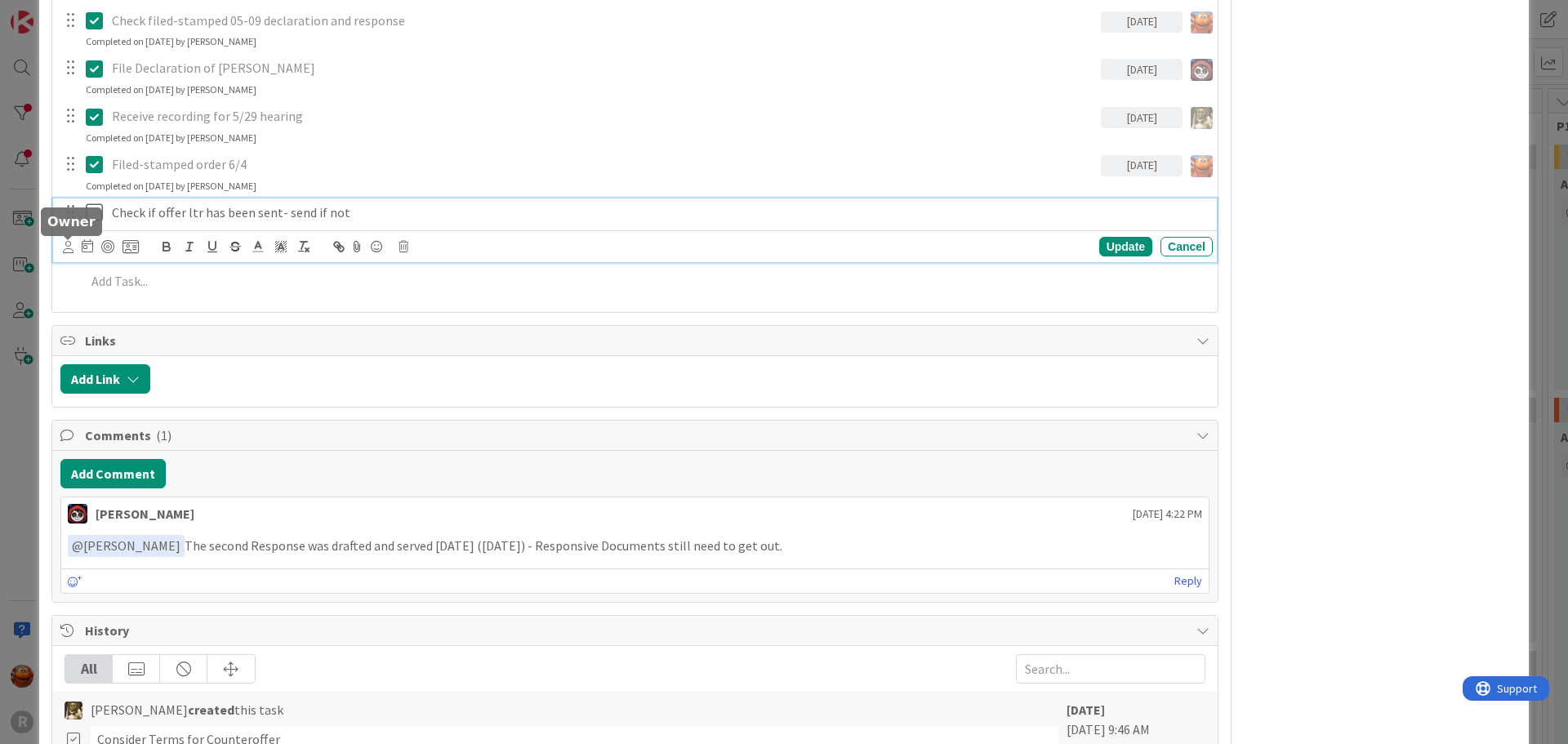
click at [65, 247] on icon at bounding box center [68, 247] width 11 height 12
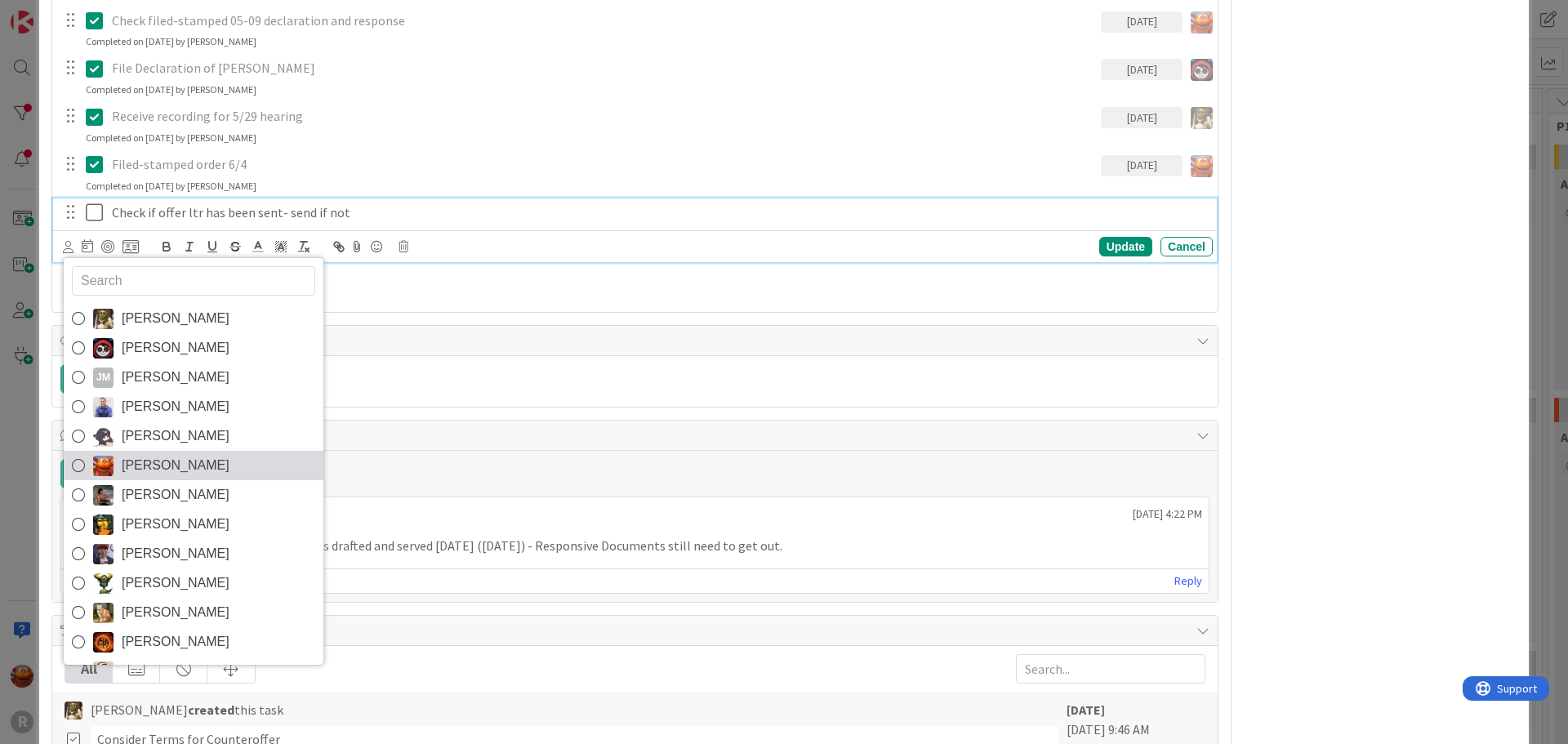
click at [155, 457] on span "Kiara Adams" at bounding box center [176, 466] width 108 height 25
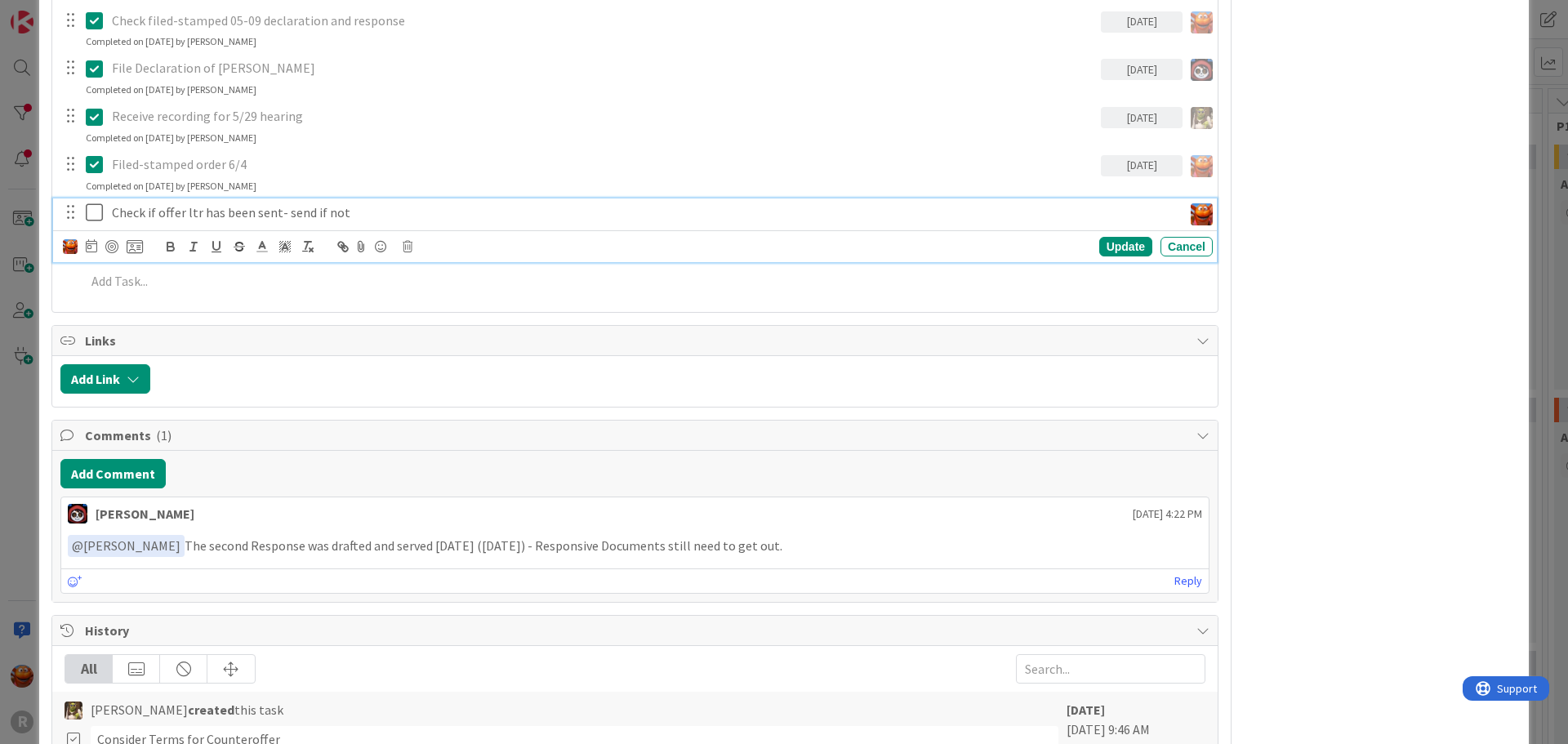
click at [92, 243] on icon at bounding box center [92, 246] width 11 height 13
type textarea "x"
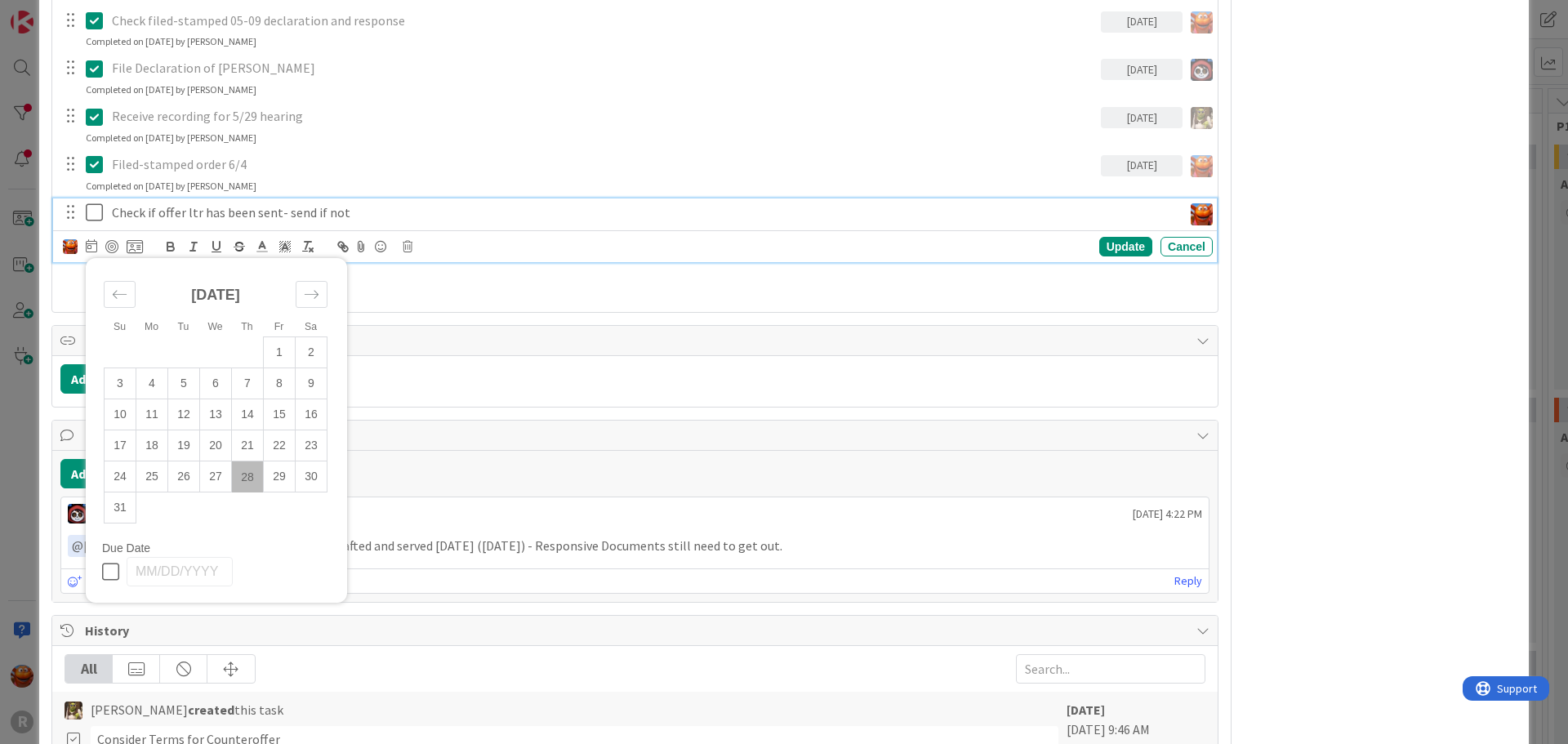
click at [253, 481] on td "28" at bounding box center [248, 477] width 32 height 31
type input "[DATE]"
drag, startPoint x: 114, startPoint y: 244, endPoint x: 38, endPoint y: 246, distance: 76.0
click at [114, 244] on div at bounding box center [112, 247] width 13 height 13
click at [20, 239] on div "ID 80 Litigation Matter Workflow (FL2) MSJ In Progress Title 26 / 128 SIVETZ: S…" at bounding box center [784, 372] width 1568 height 744
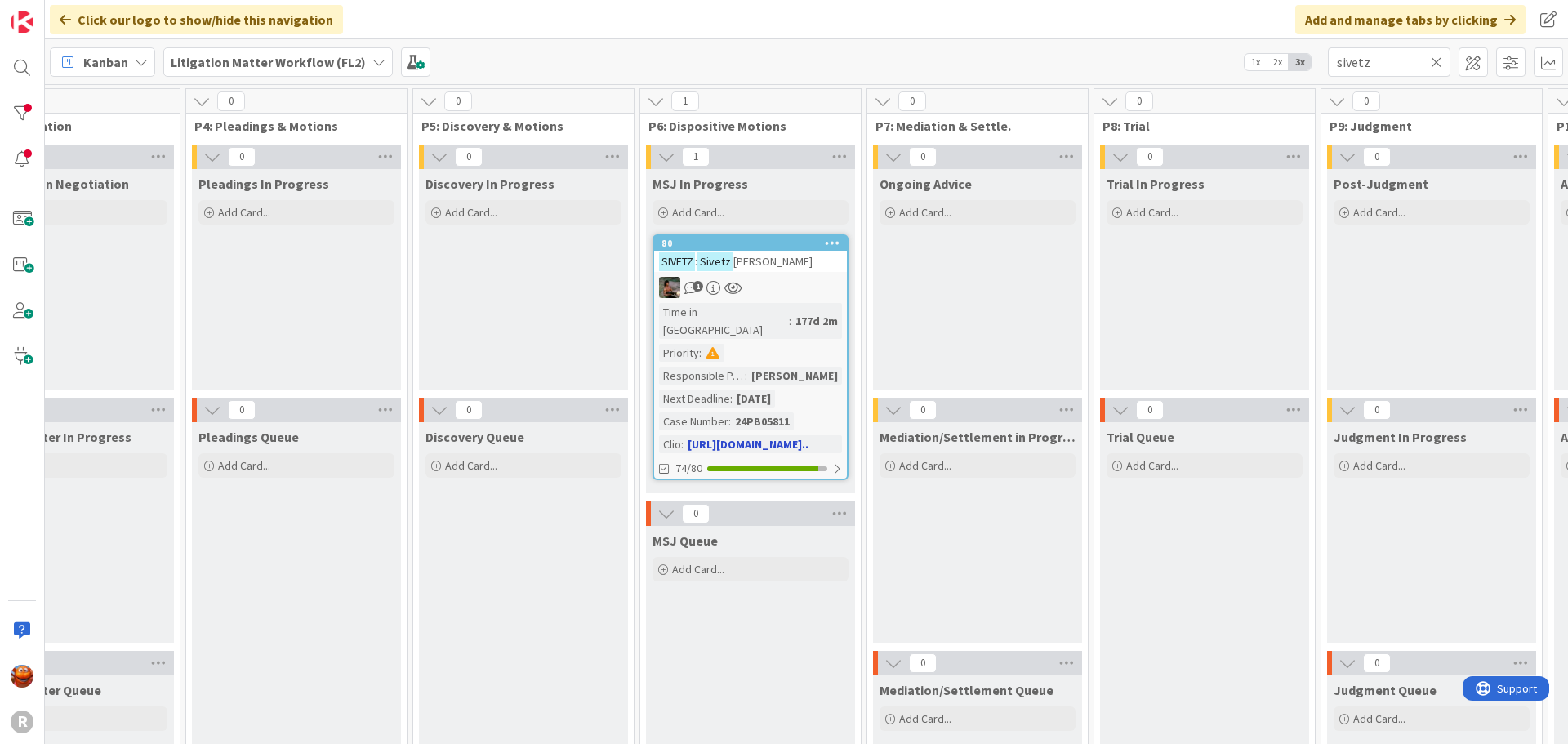
click at [795, 317] on div "Time in Column : 177d 2m Priority : Responsible Paralegal : Devine Gines Next D…" at bounding box center [750, 379] width 183 height 150
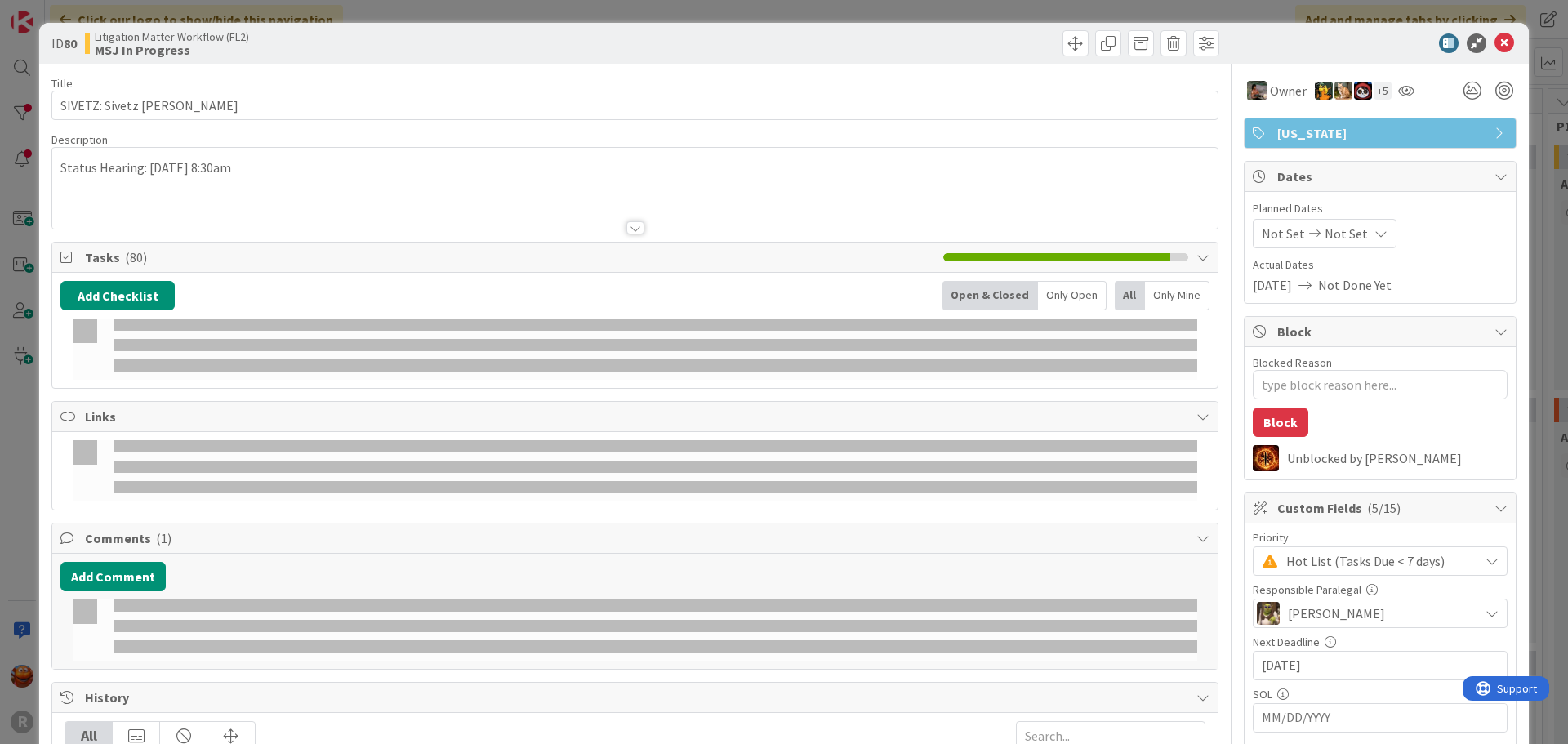
type textarea "x"
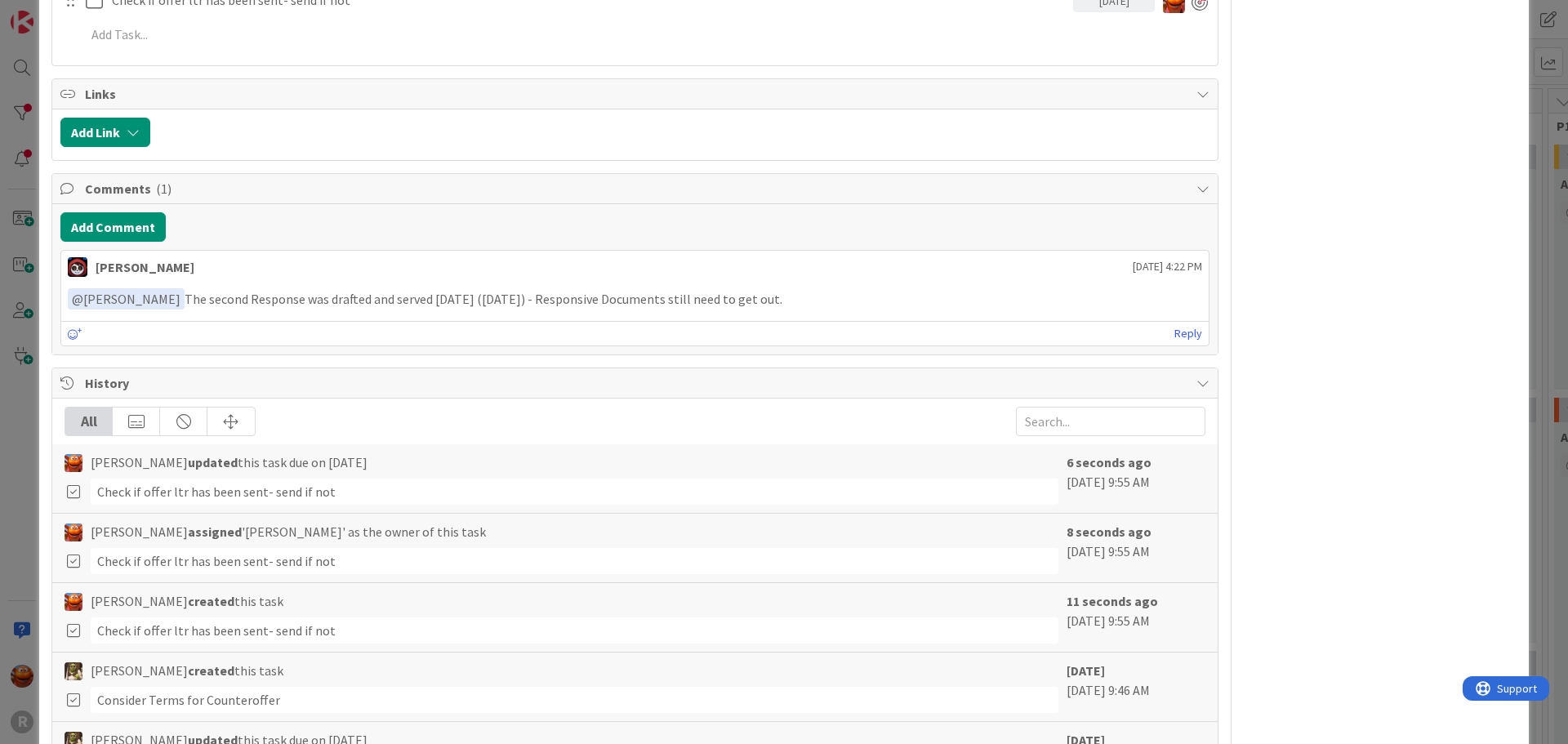
scroll to position [3806, 0]
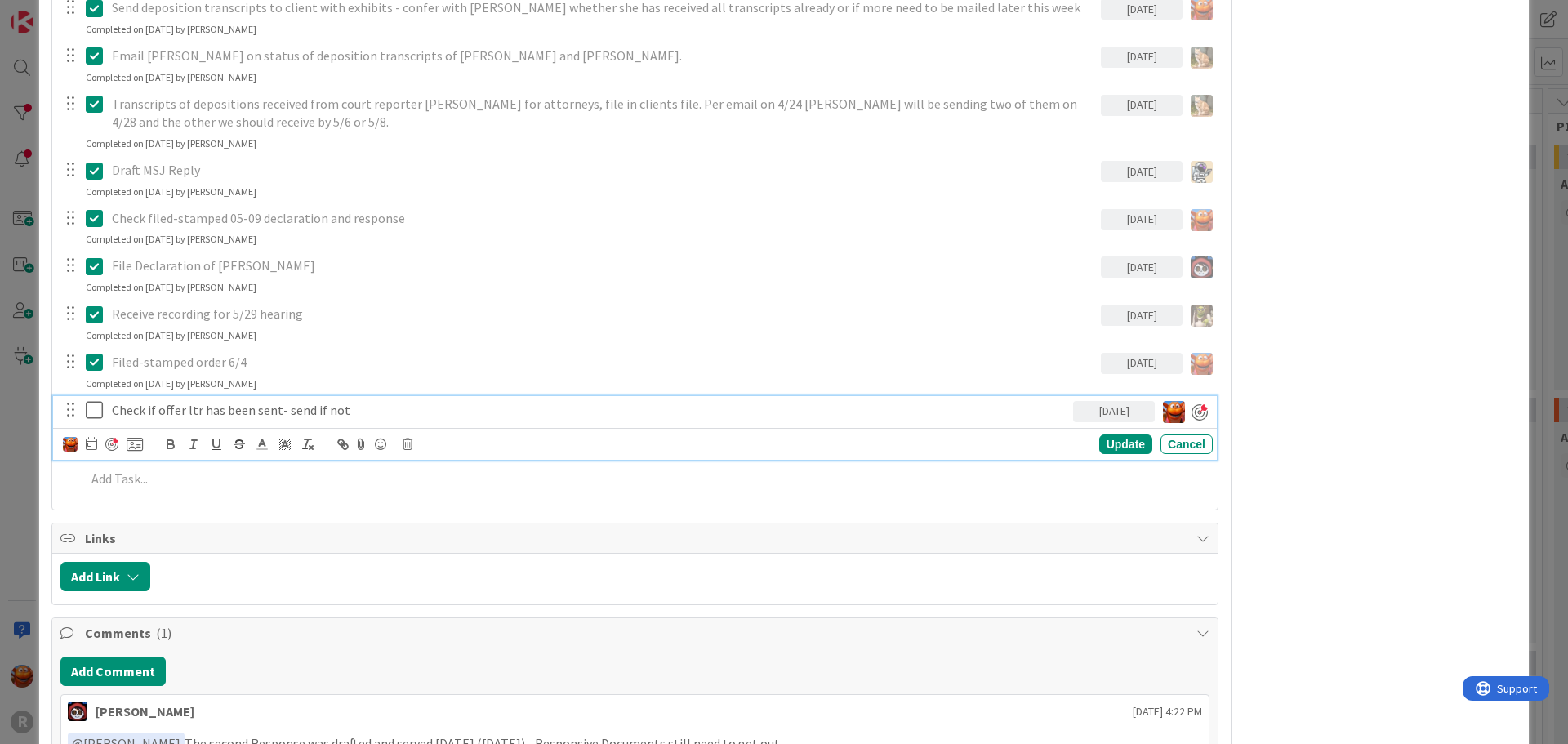
click at [246, 420] on div "Check if offer ltr has been sent- send if not" at bounding box center [589, 410] width 968 height 29
click at [25, 403] on div "ID 80 Litigation Matter Workflow (FL2) MSJ In Progress Title 26 / 128 SIVETZ: S…" at bounding box center [784, 372] width 1568 height 744
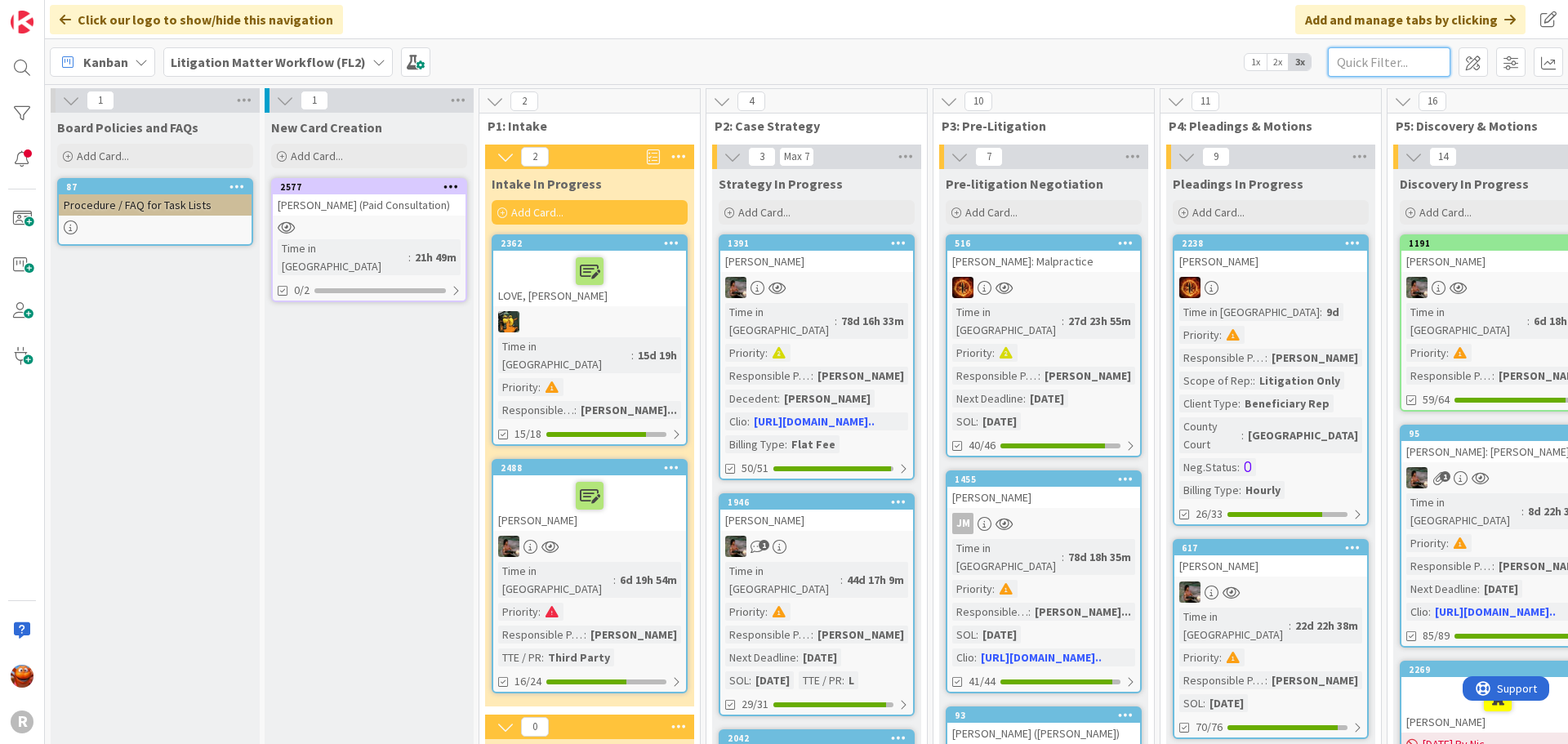
click at [1381, 63] on input "text" at bounding box center [1390, 62] width 123 height 29
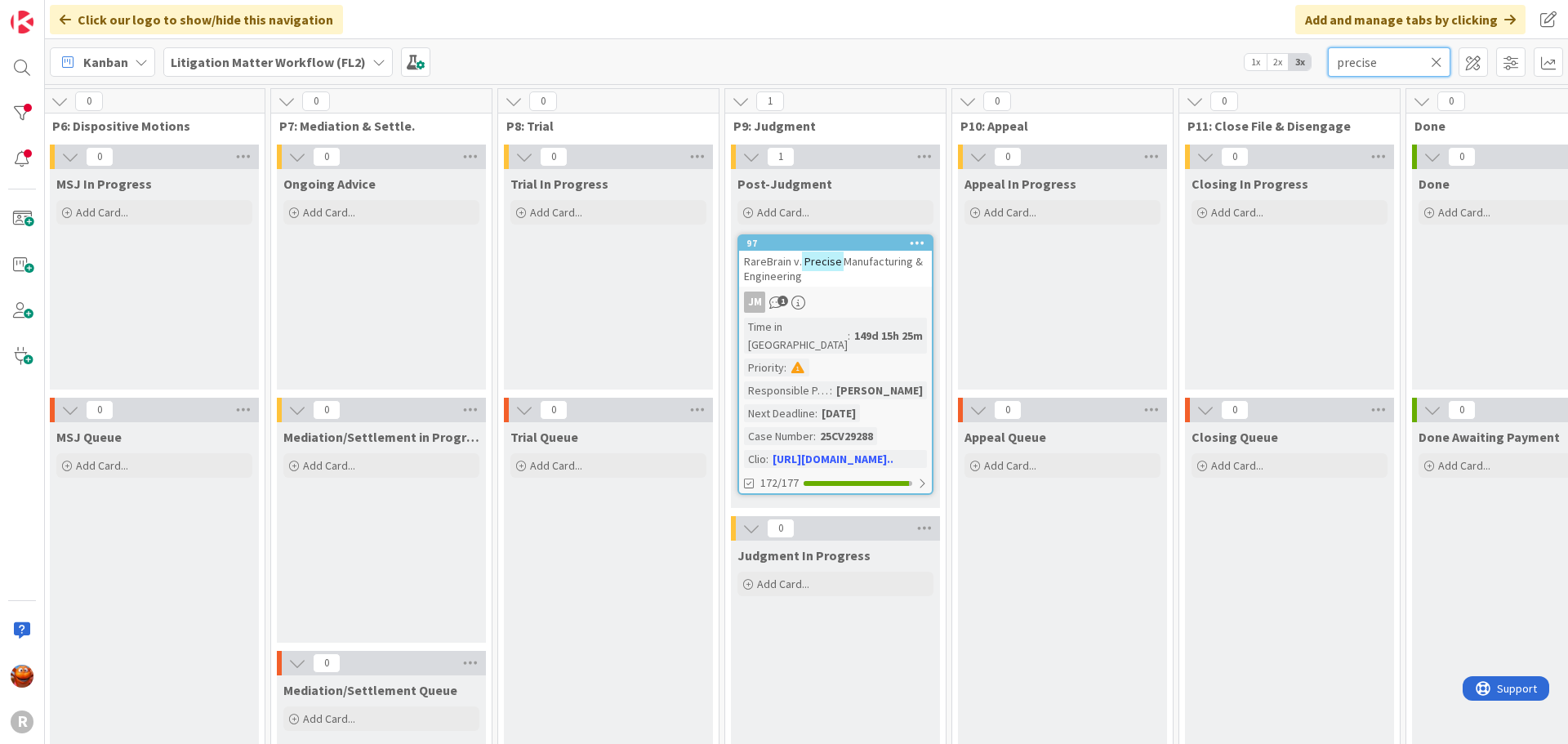
scroll to position [0, 1735]
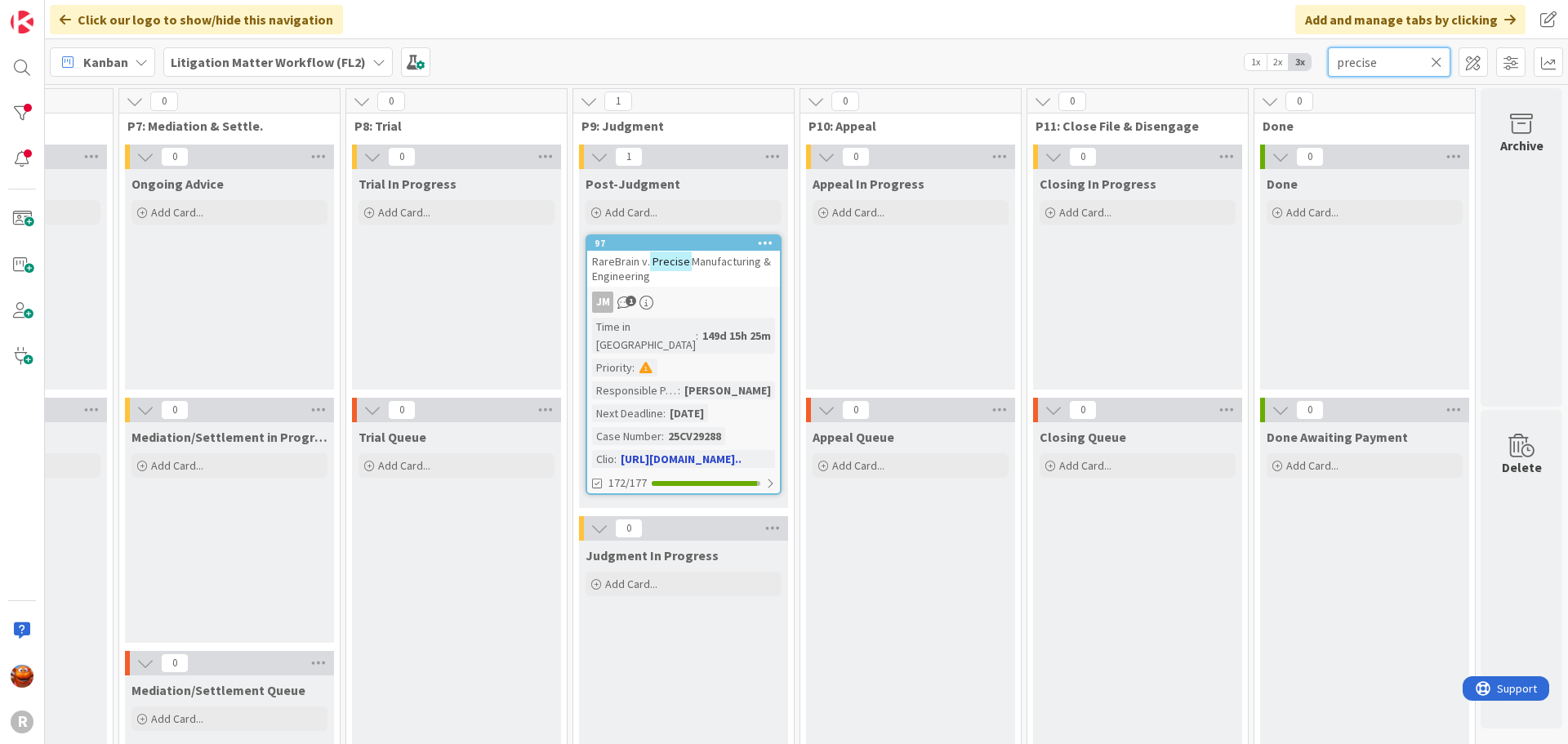
type input "precise"
click at [706, 281] on div "RareBrain v. Precise Manufacturing & Engineering" at bounding box center [683, 269] width 193 height 36
click at [716, 296] on div "JM 1" at bounding box center [683, 303] width 193 height 21
